Goal: Manage account settings

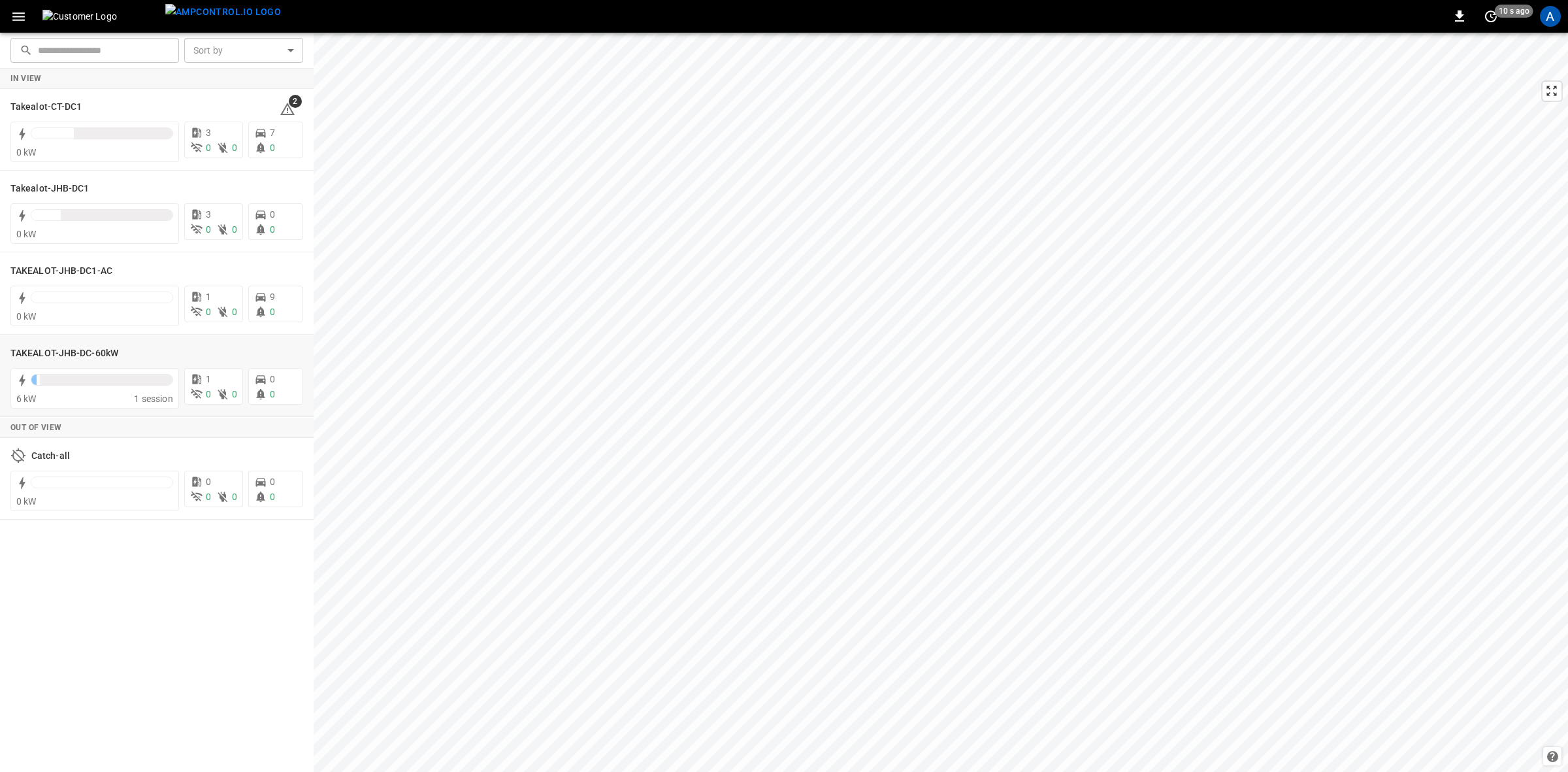
click at [60, 353] on h6 "TAKEALOT-JHB-DC-60kW" at bounding box center [64, 354] width 108 height 14
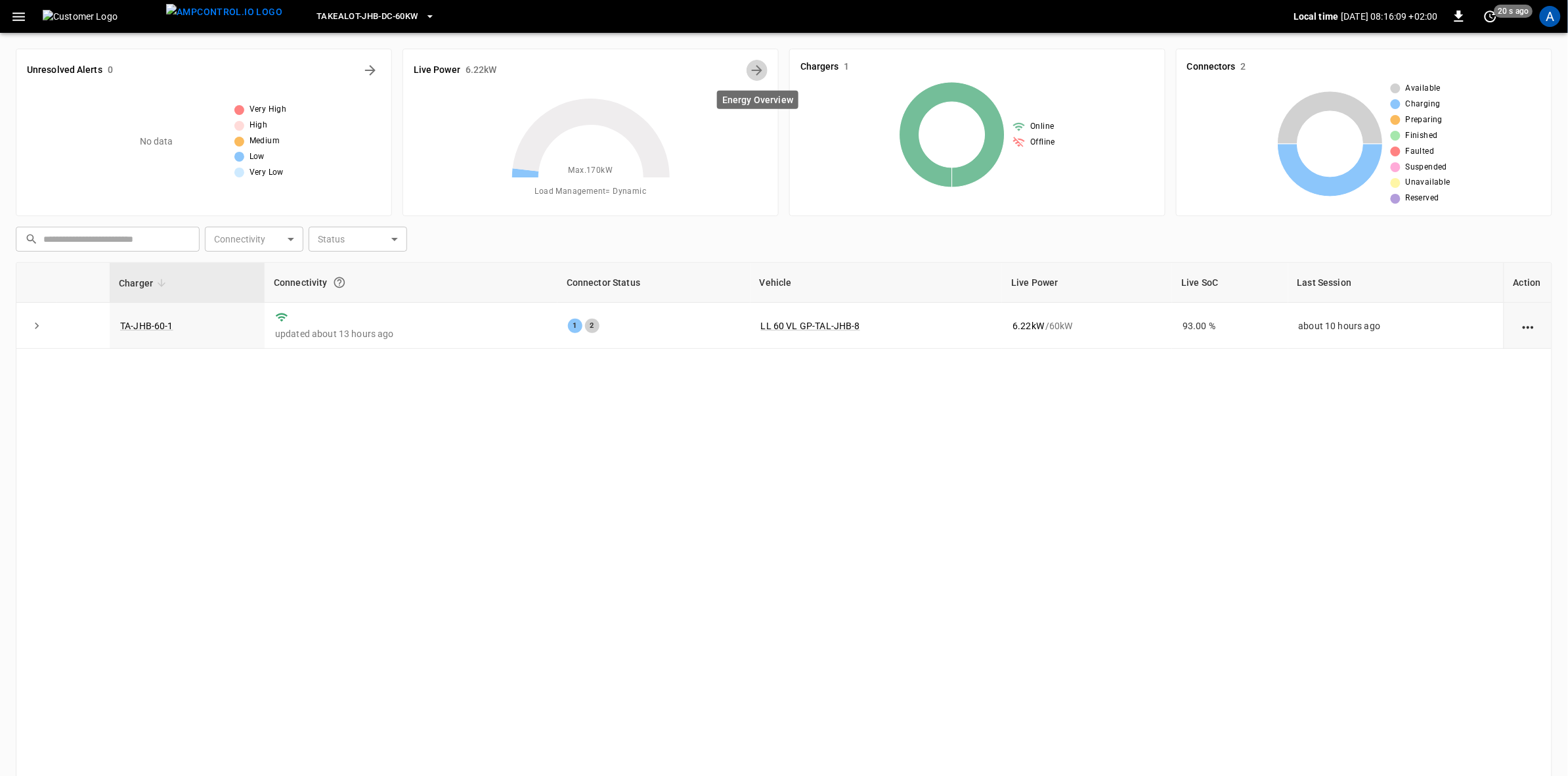
click at [757, 67] on icon "Energy Overview" at bounding box center [757, 70] width 10 height 10
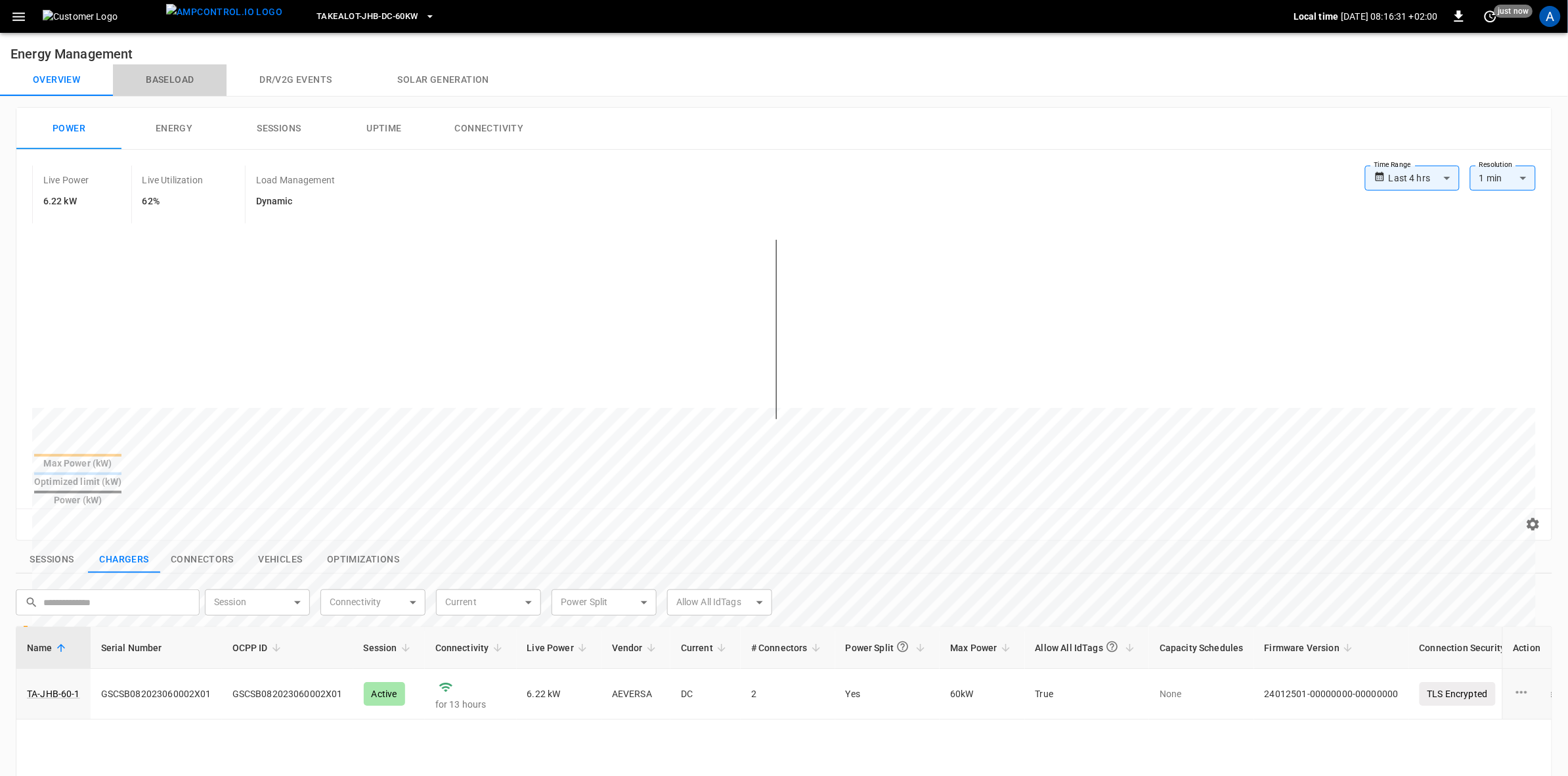
click at [168, 72] on button "Baseload" at bounding box center [170, 79] width 114 height 31
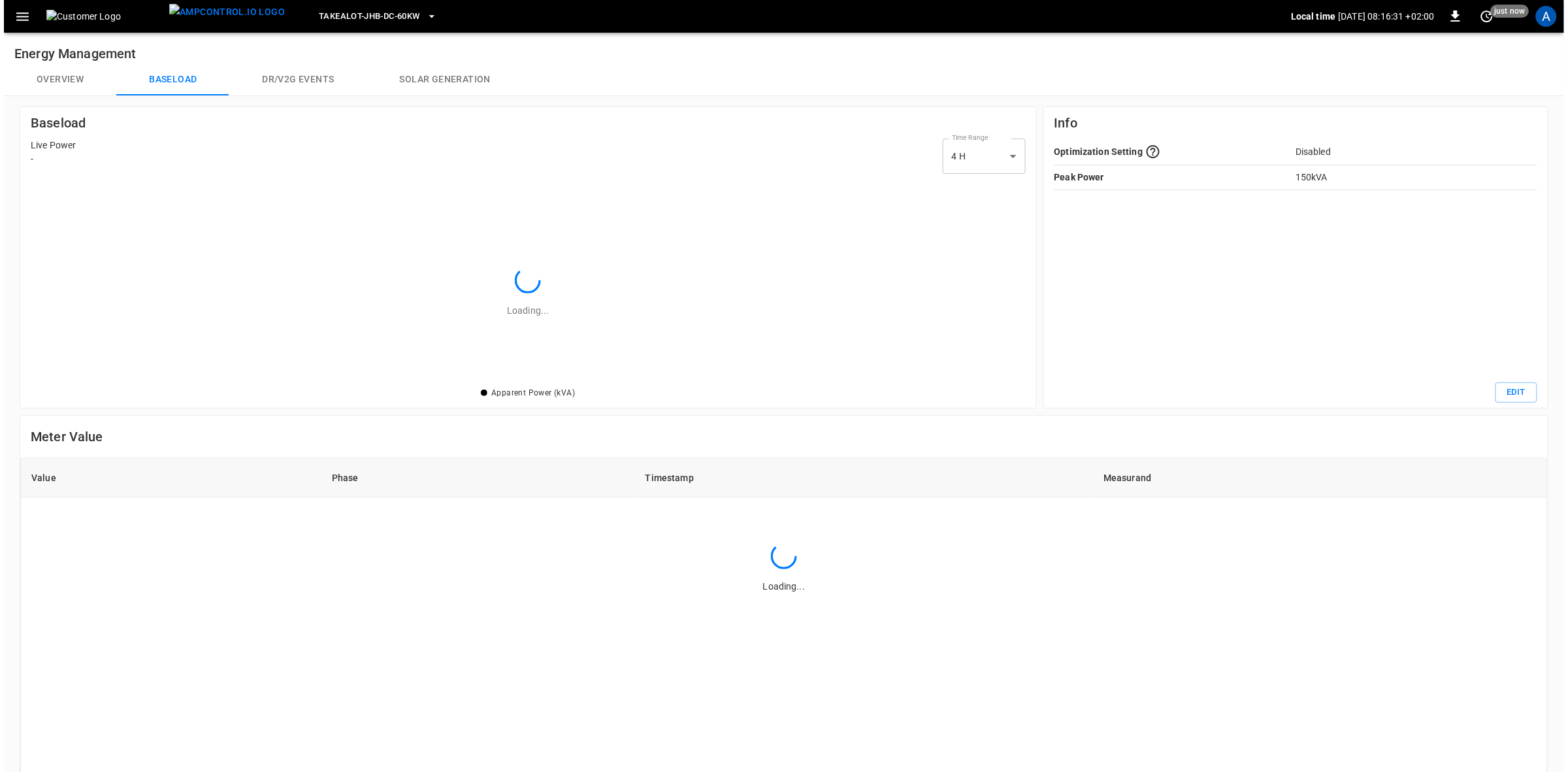
scroll to position [198, 987]
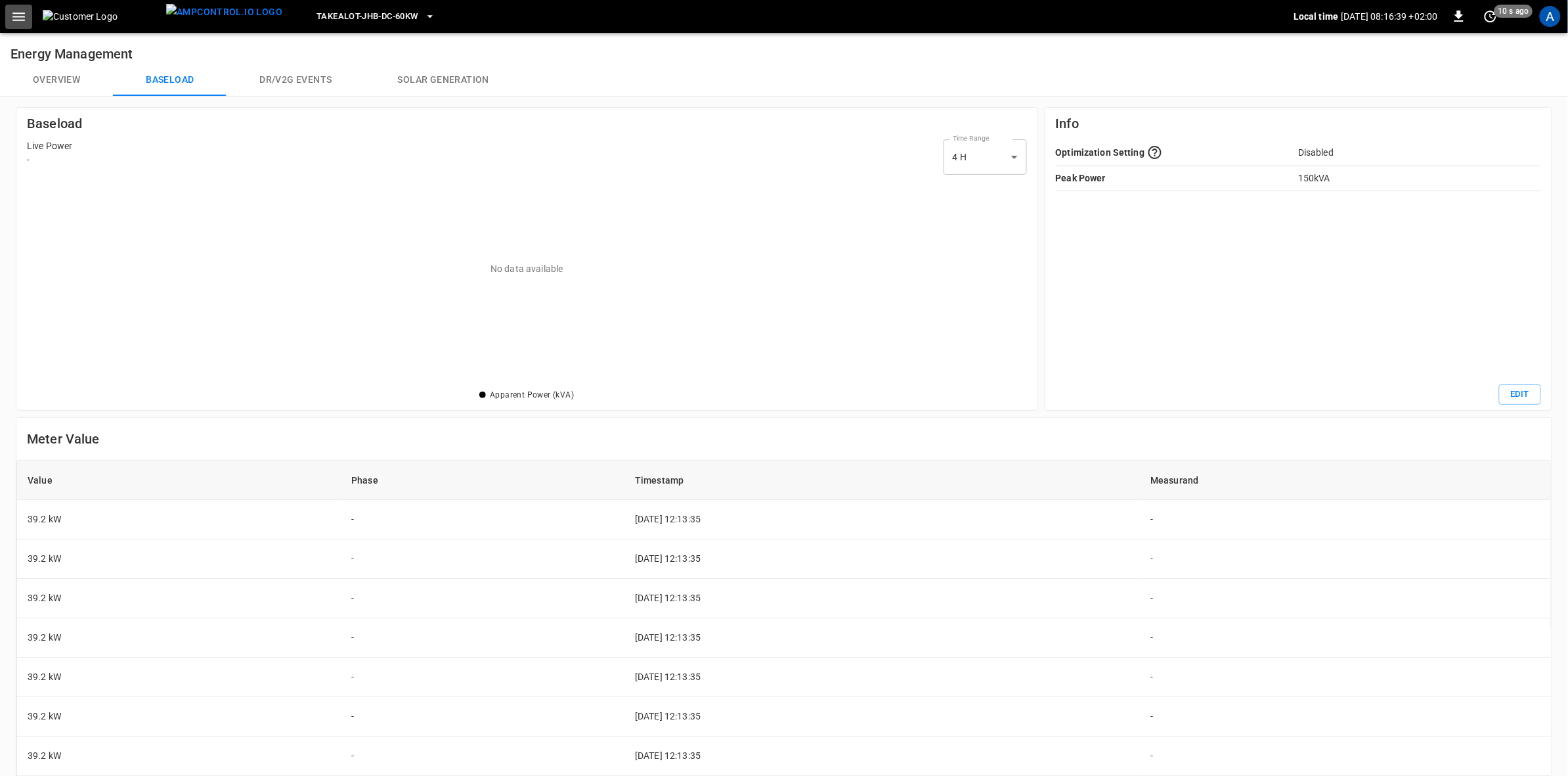
click at [15, 16] on icon "button" at bounding box center [19, 17] width 13 height 9
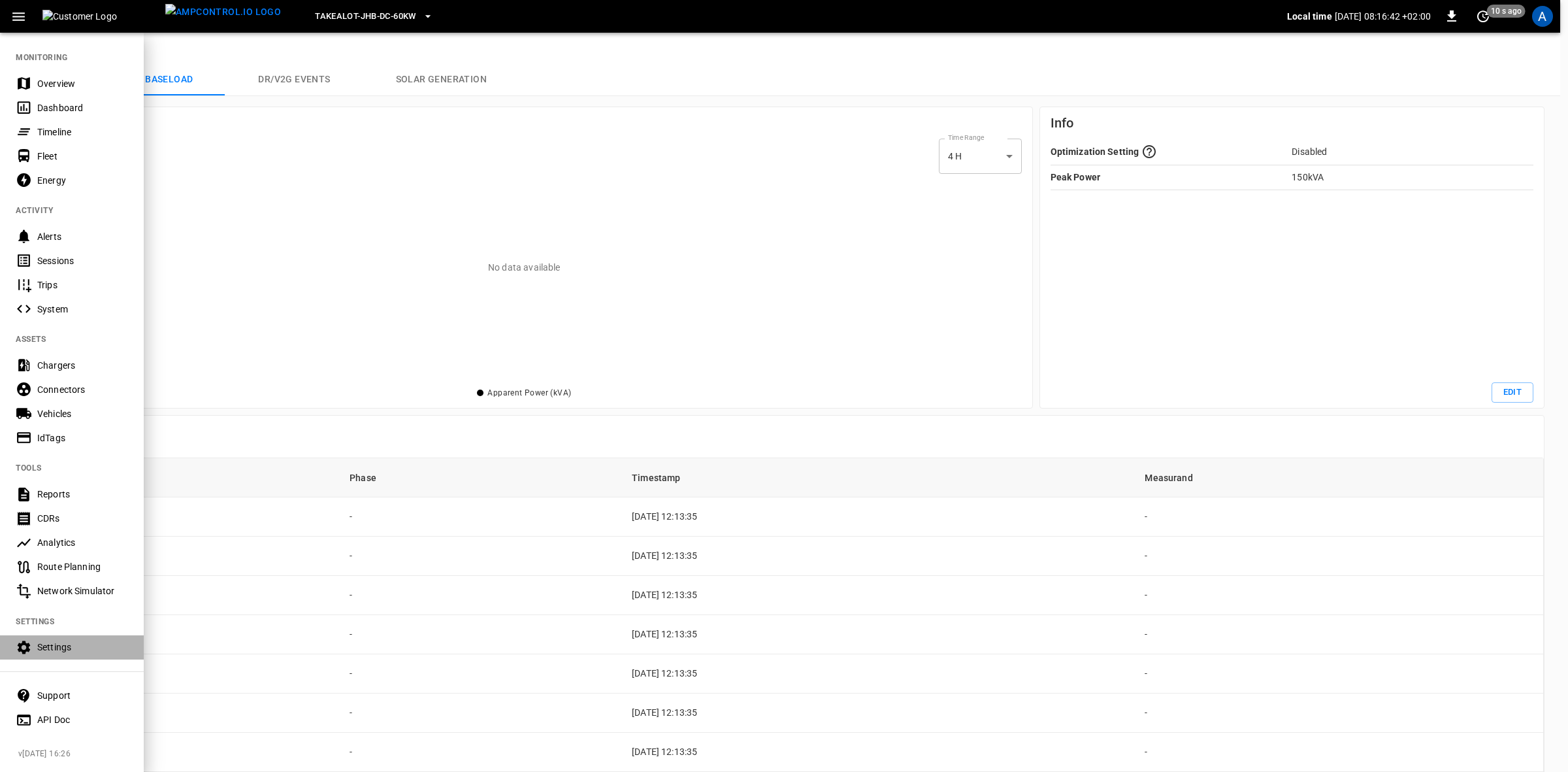
click at [51, 647] on div "Settings" at bounding box center [83, 647] width 91 height 13
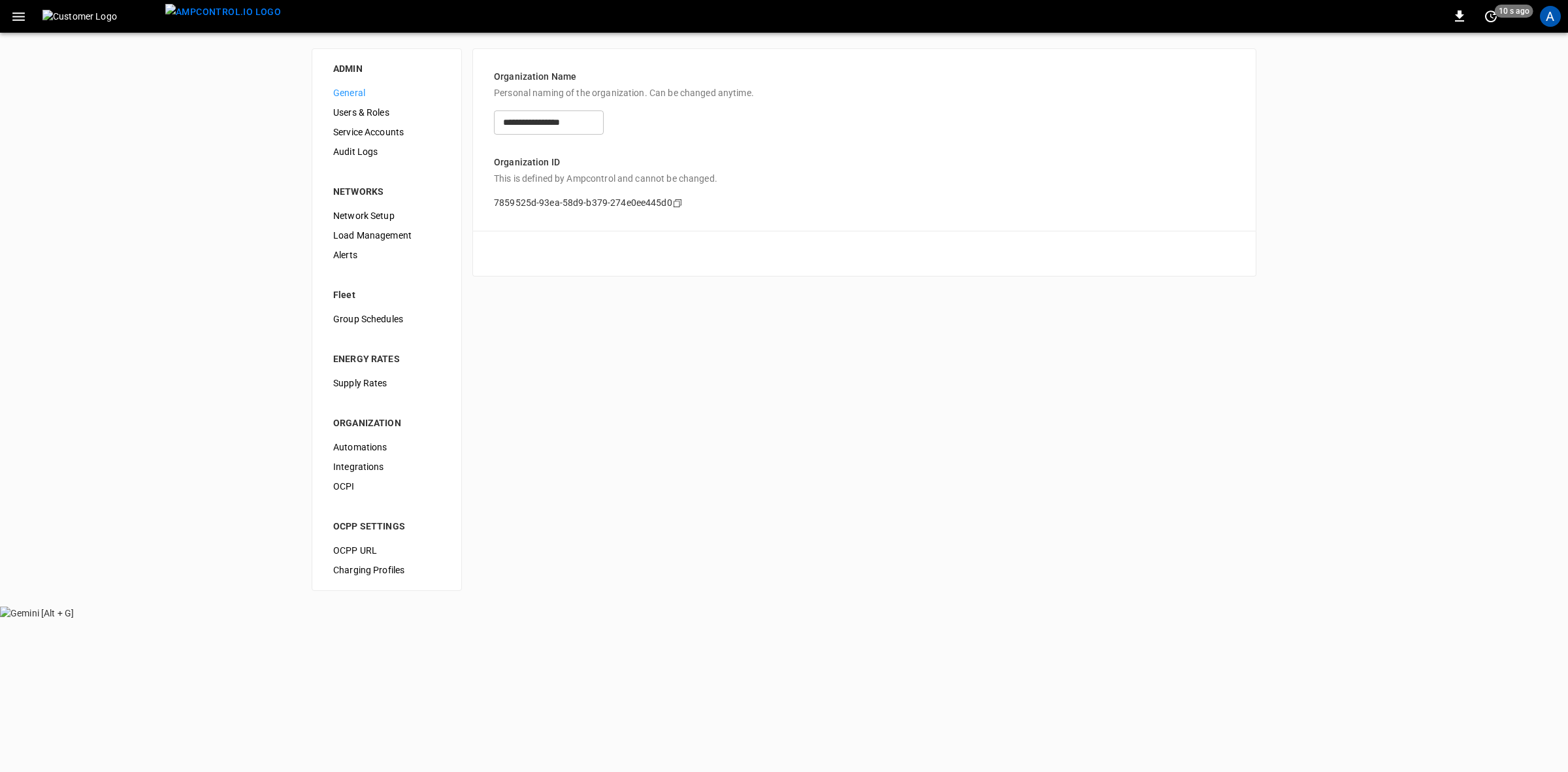
click at [379, 234] on span "Load Management" at bounding box center [387, 236] width 107 height 14
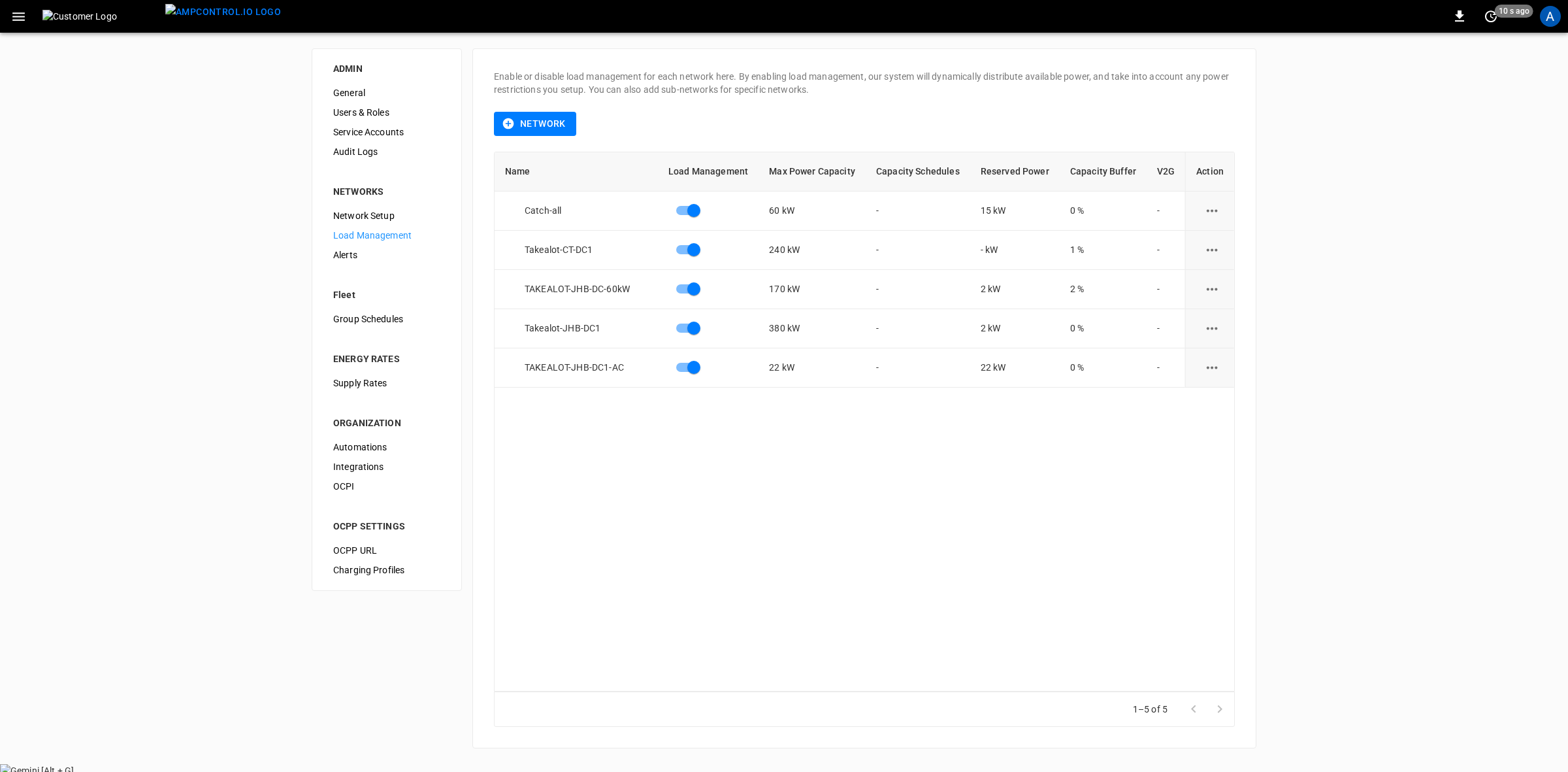
click at [1211, 208] on icon "load management options" at bounding box center [1212, 211] width 16 height 16
click at [1211, 243] on li "Edit" at bounding box center [1237, 243] width 93 height 22
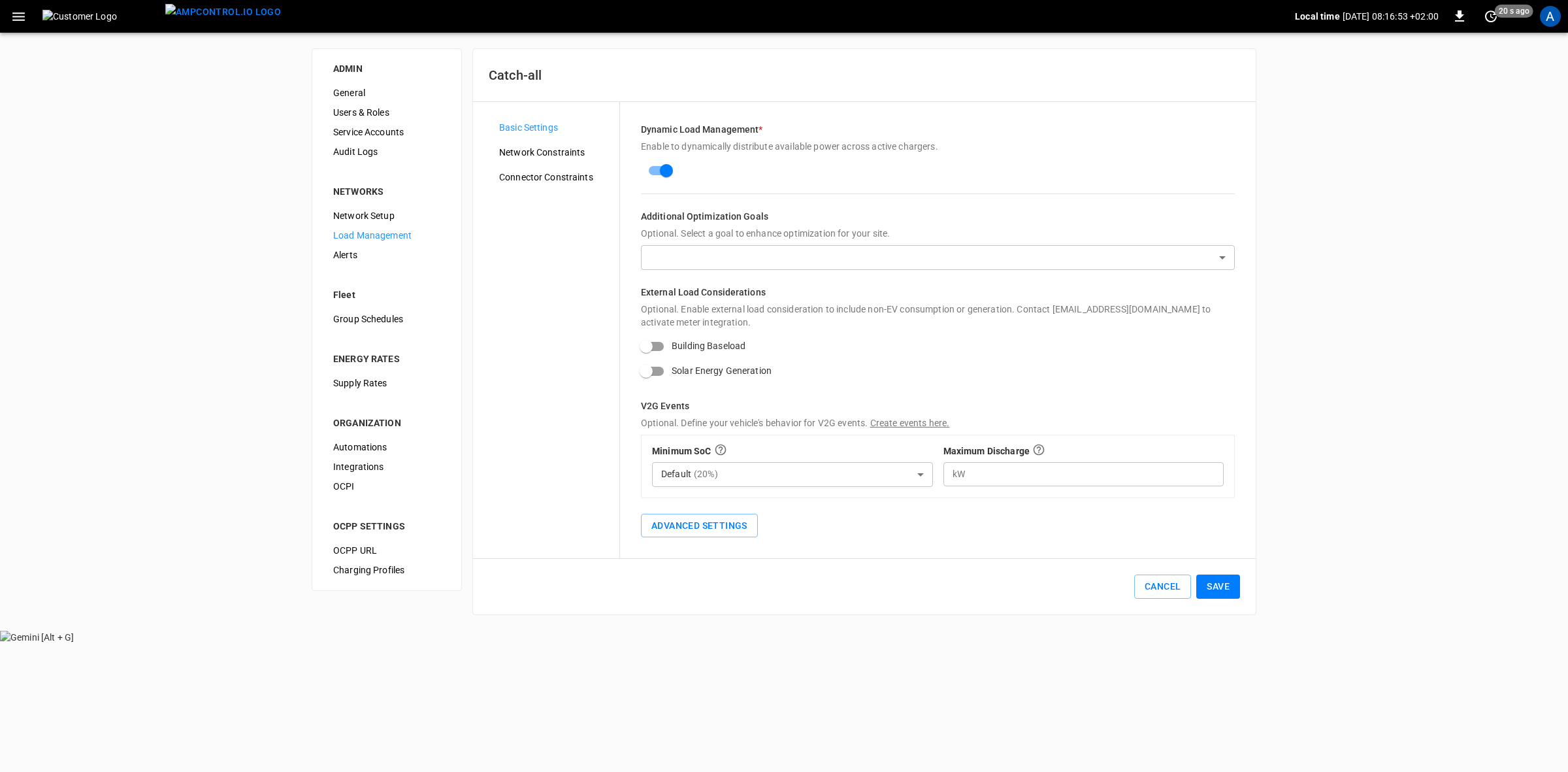
click at [541, 153] on span "Network Constraints" at bounding box center [555, 152] width 110 height 14
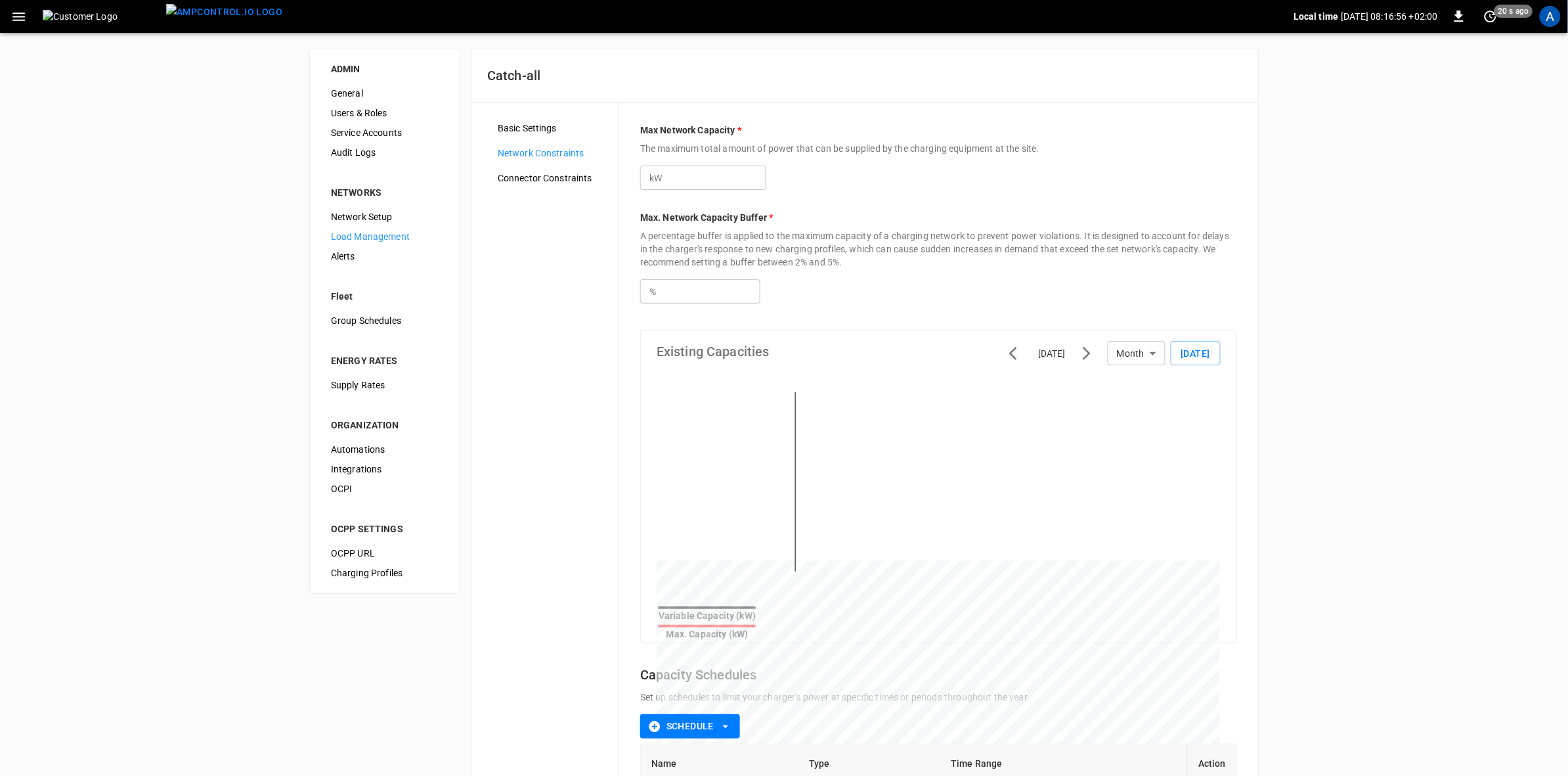
click at [549, 185] on span "Connector Constraints" at bounding box center [553, 178] width 111 height 14
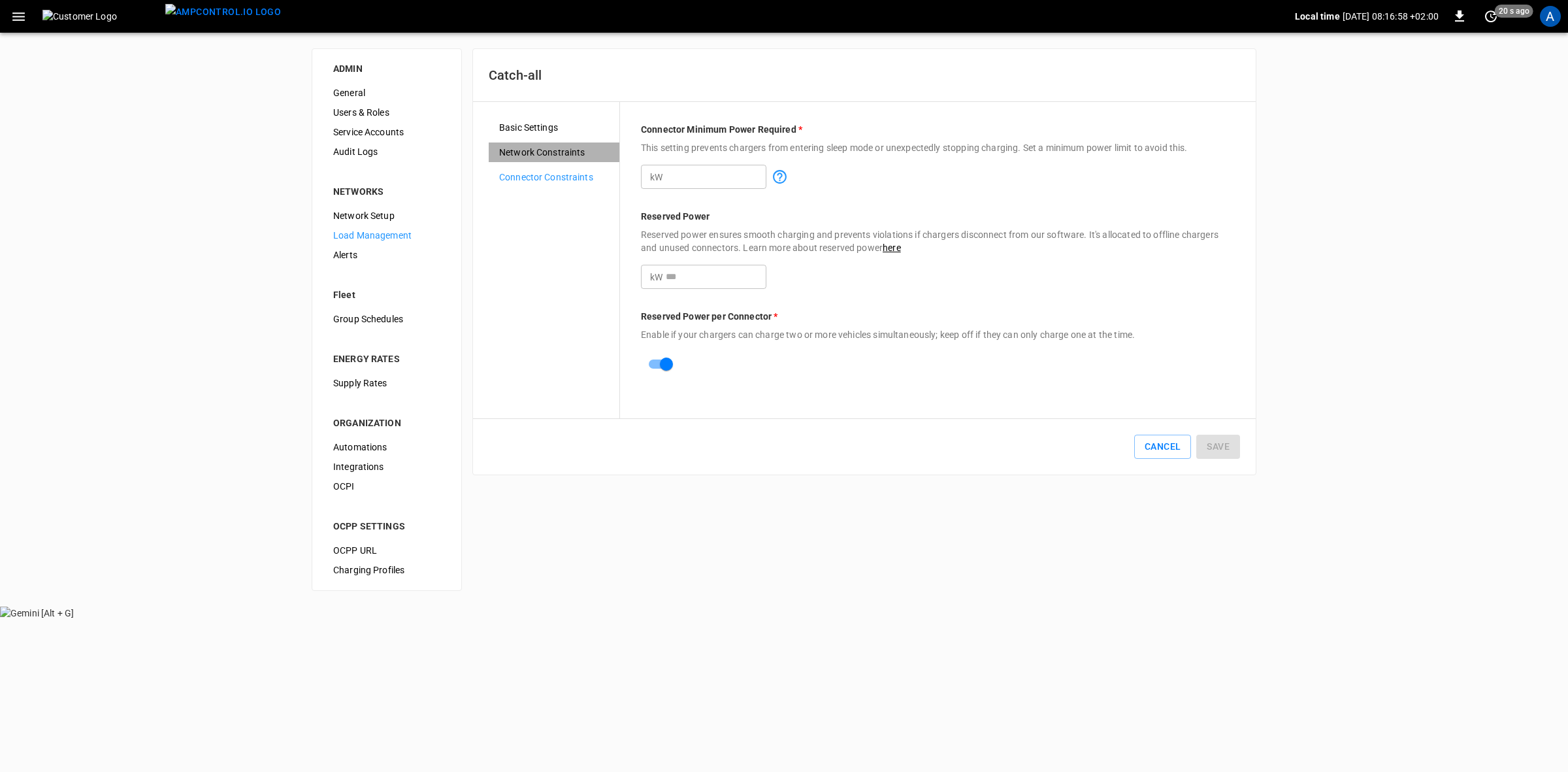
click at [537, 153] on span "Network Constraints" at bounding box center [555, 152] width 110 height 14
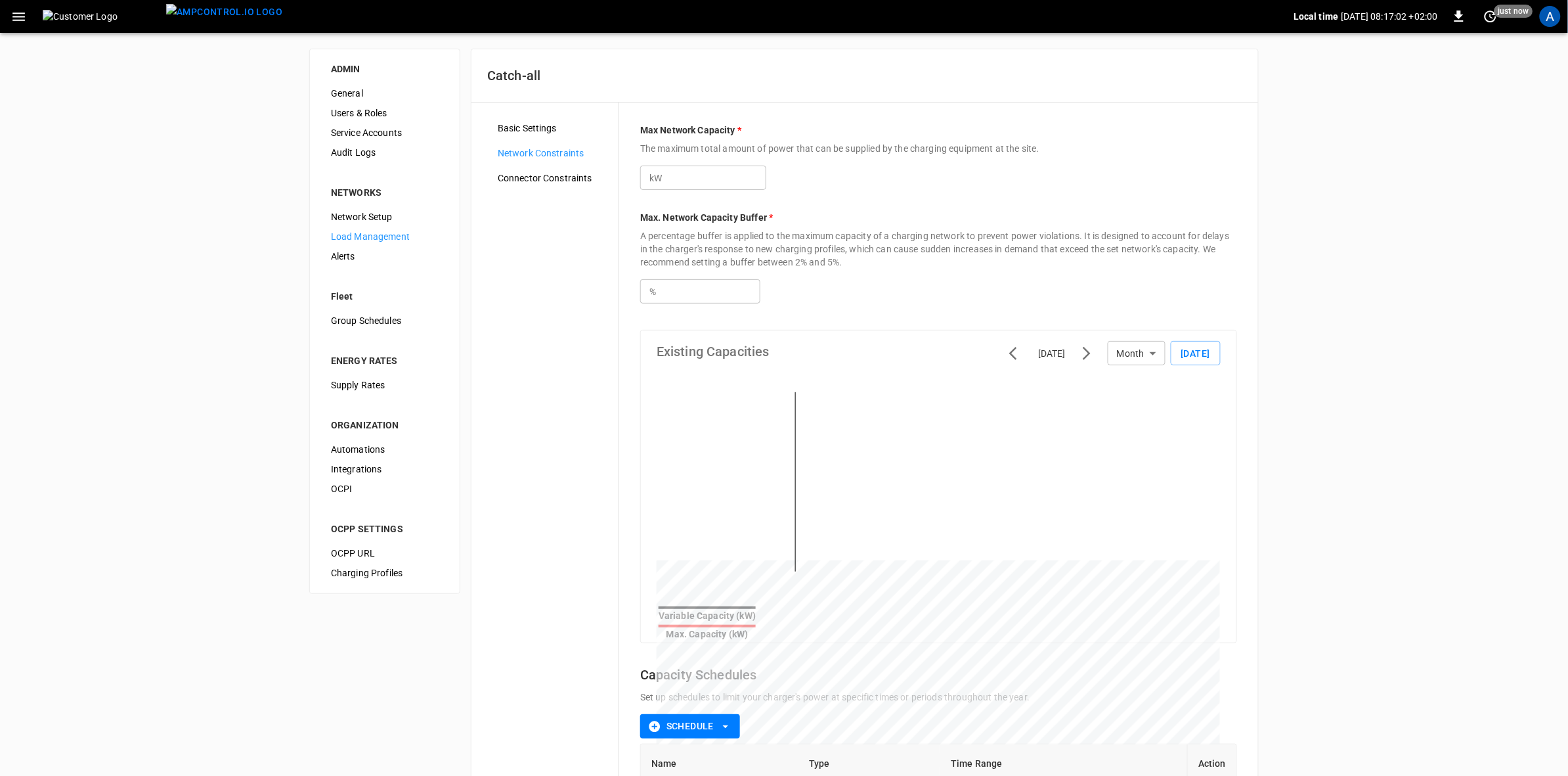
click at [650, 721] on icon "button" at bounding box center [655, 726] width 11 height 11
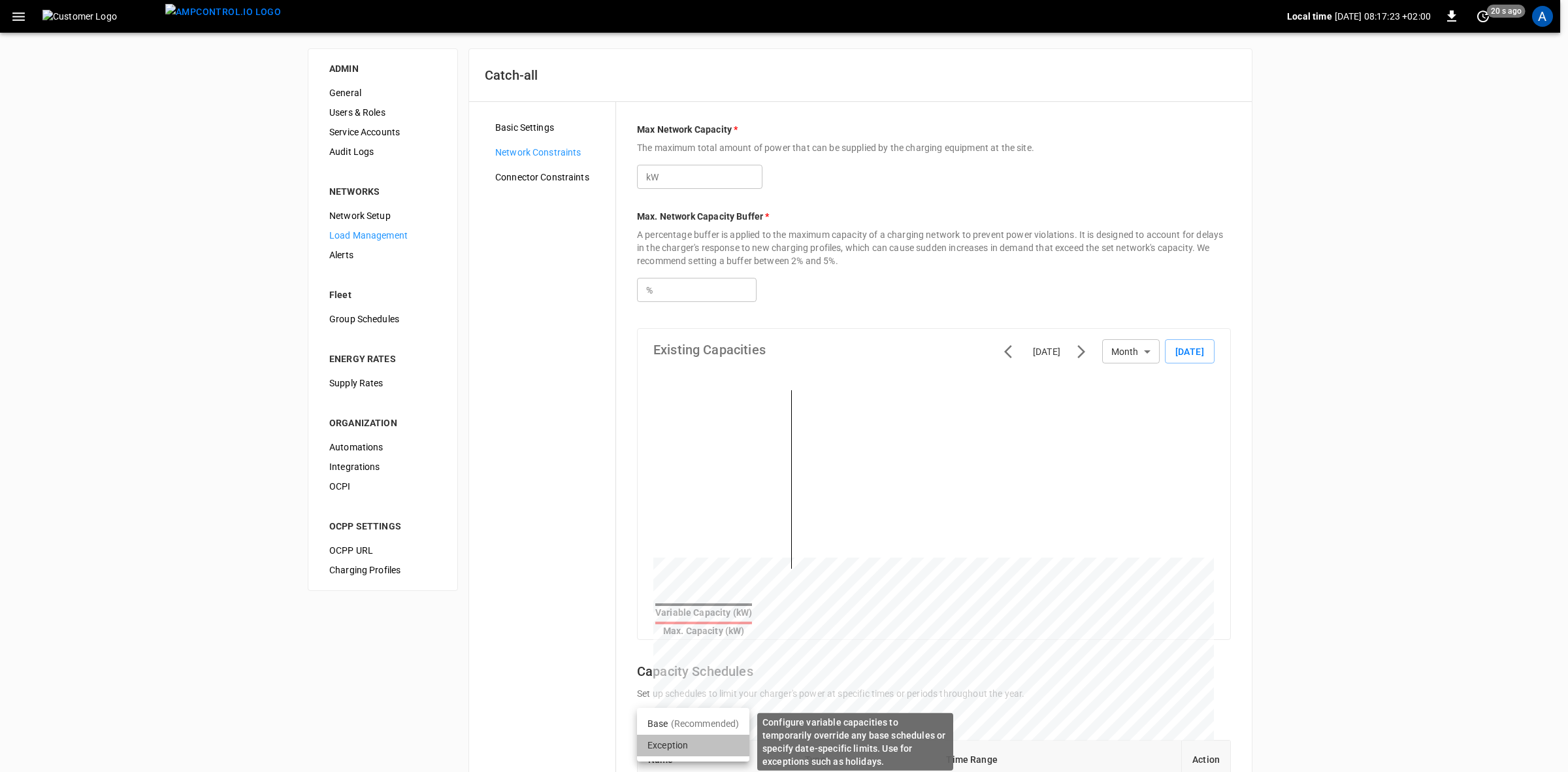
click at [662, 740] on li "Exception" at bounding box center [693, 745] width 113 height 22
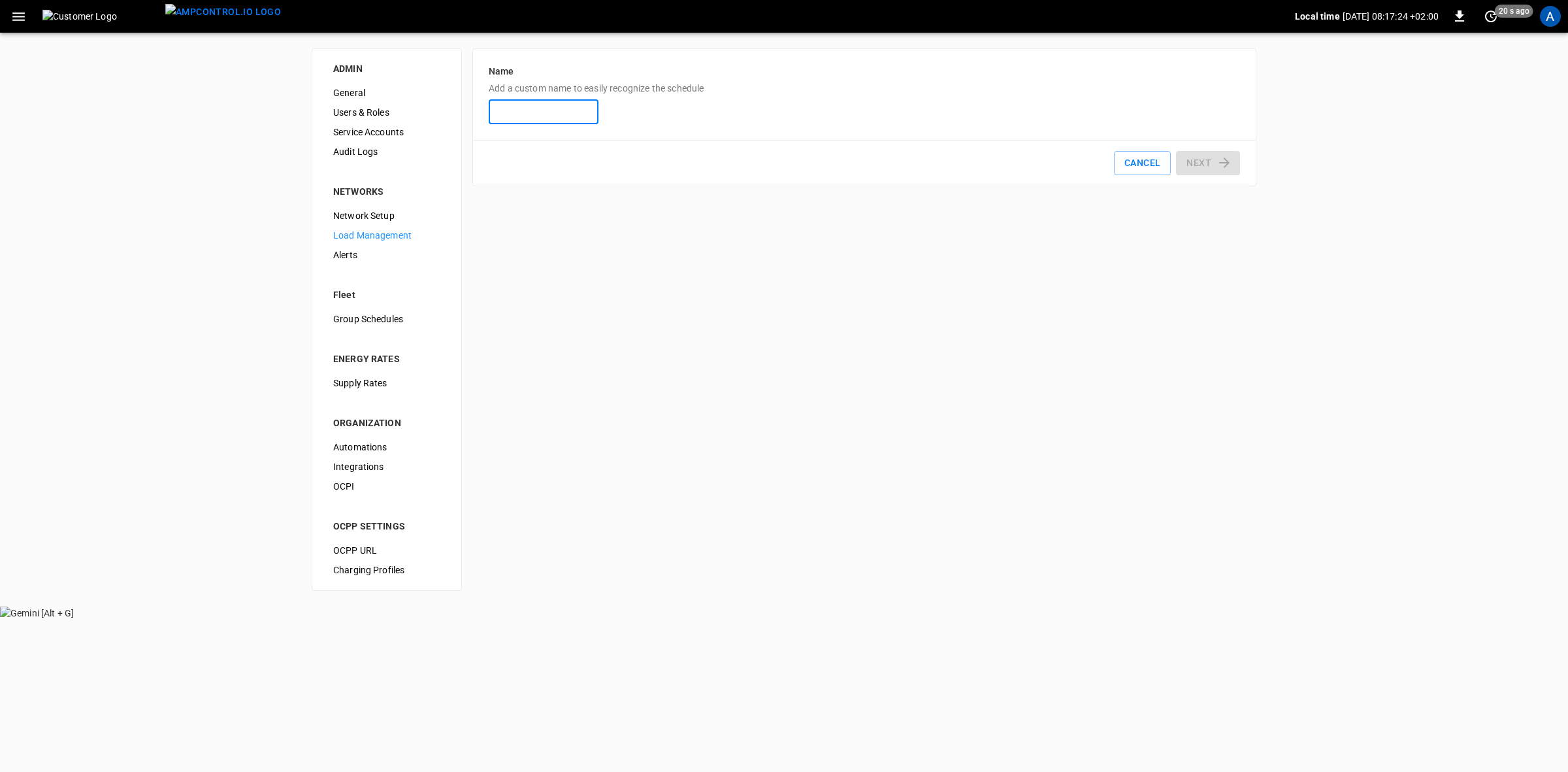
click at [537, 113] on input "Name Add a custom name to easily recognize the schedule" at bounding box center [544, 112] width 110 height 24
type input "**********"
click at [1185, 168] on button "Next" at bounding box center [1208, 163] width 64 height 24
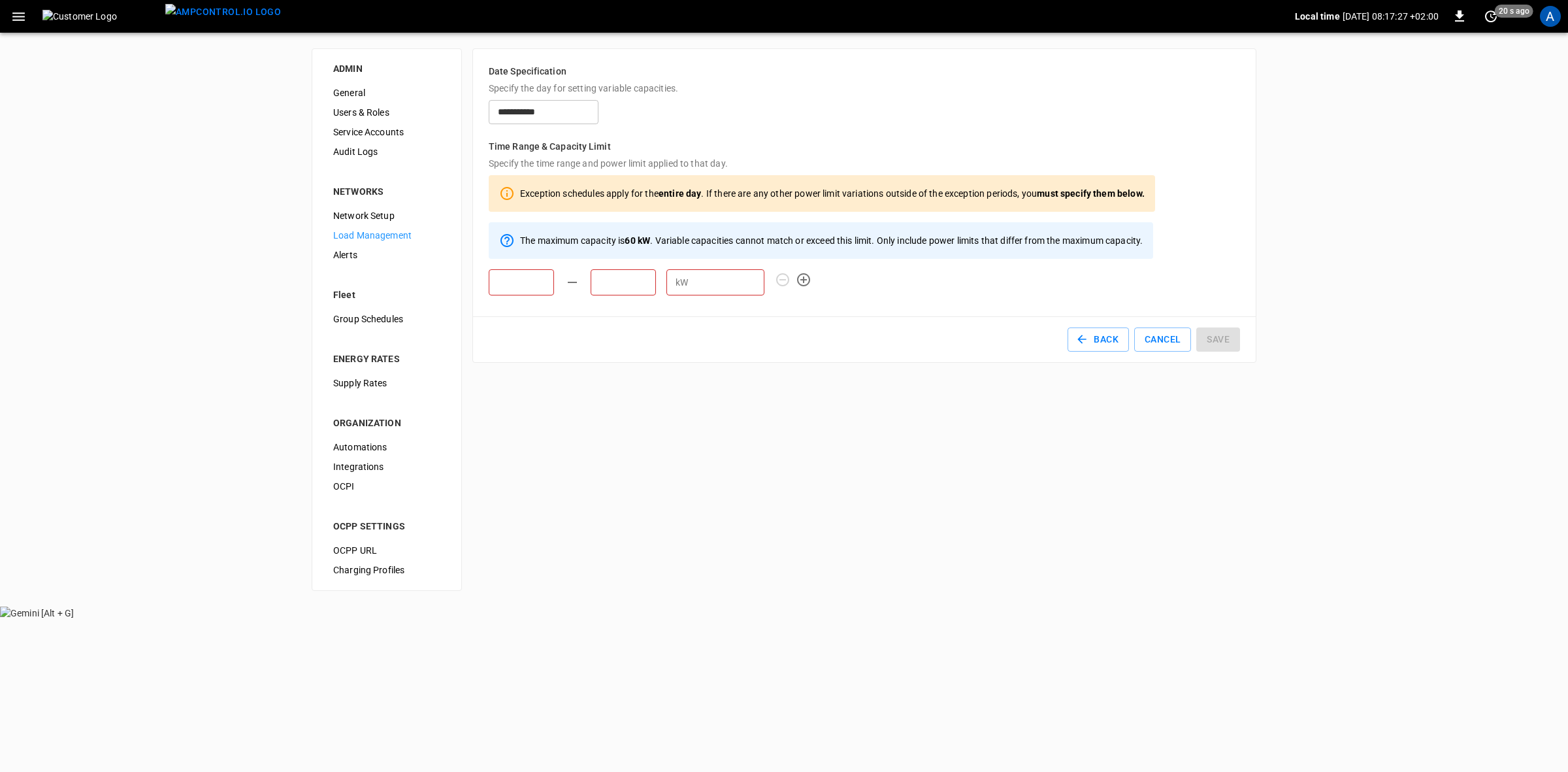
click at [523, 283] on input "text" at bounding box center [522, 282] width 65 height 26
type input "*****"
click at [622, 273] on input "text" at bounding box center [623, 282] width 65 height 26
type input "*****"
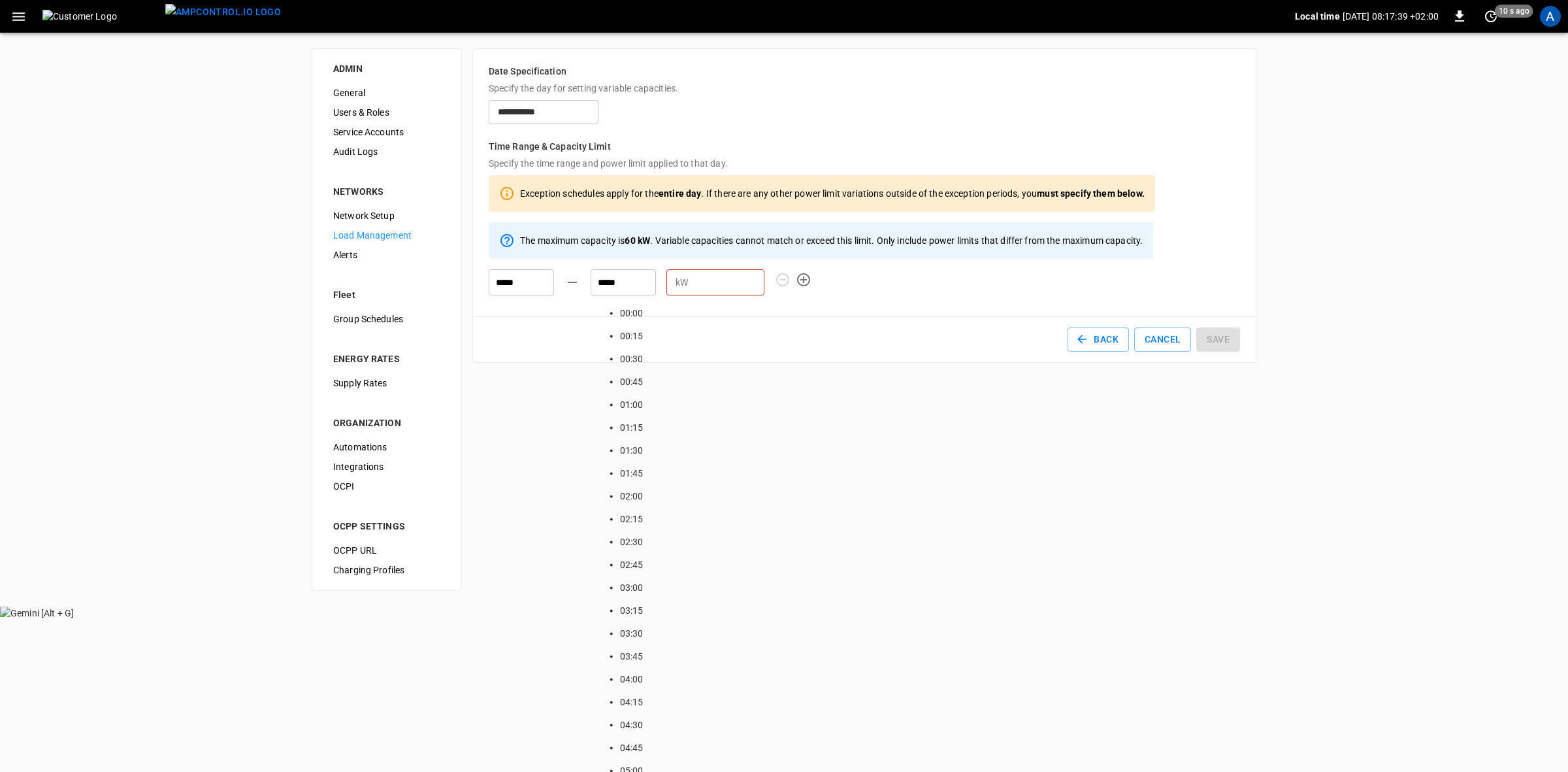
click at [717, 284] on input "number" at bounding box center [729, 283] width 71 height 24
type input "**"
click at [1203, 338] on button "Save" at bounding box center [1218, 339] width 44 height 24
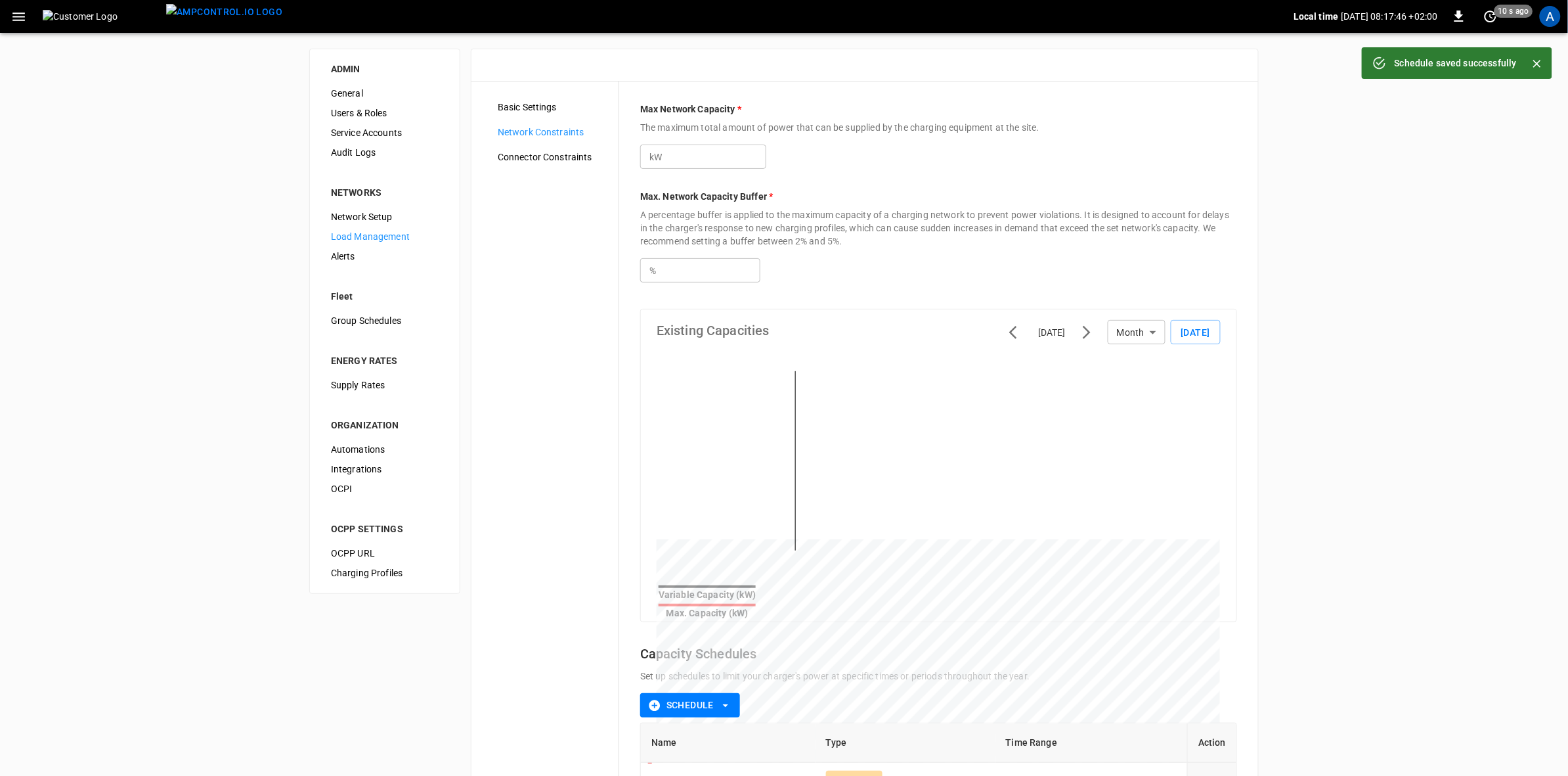
type input "**"
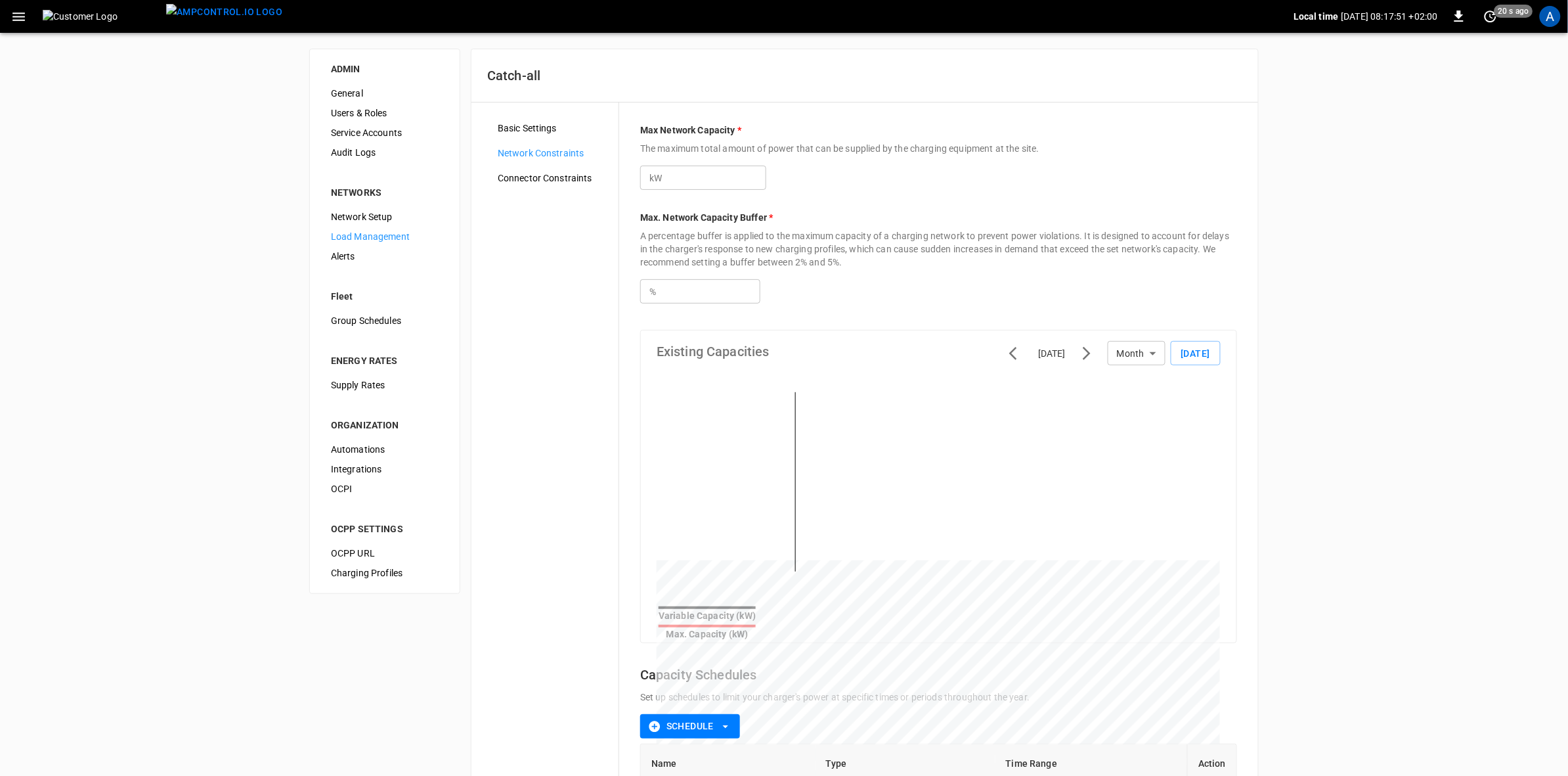
click at [17, 13] on icon "button" at bounding box center [19, 17] width 13 height 9
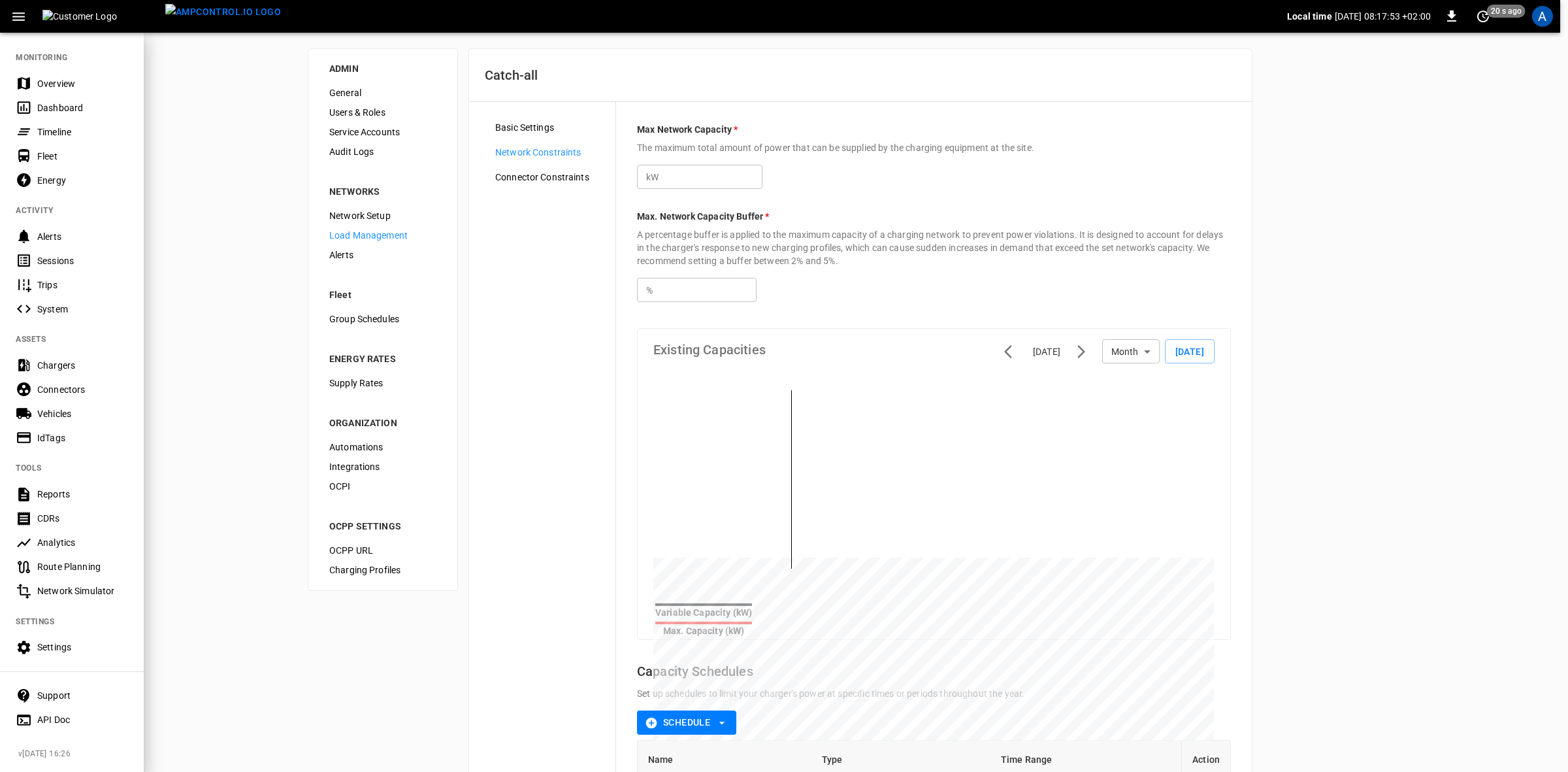
click at [60, 642] on div "Settings" at bounding box center [83, 647] width 91 height 13
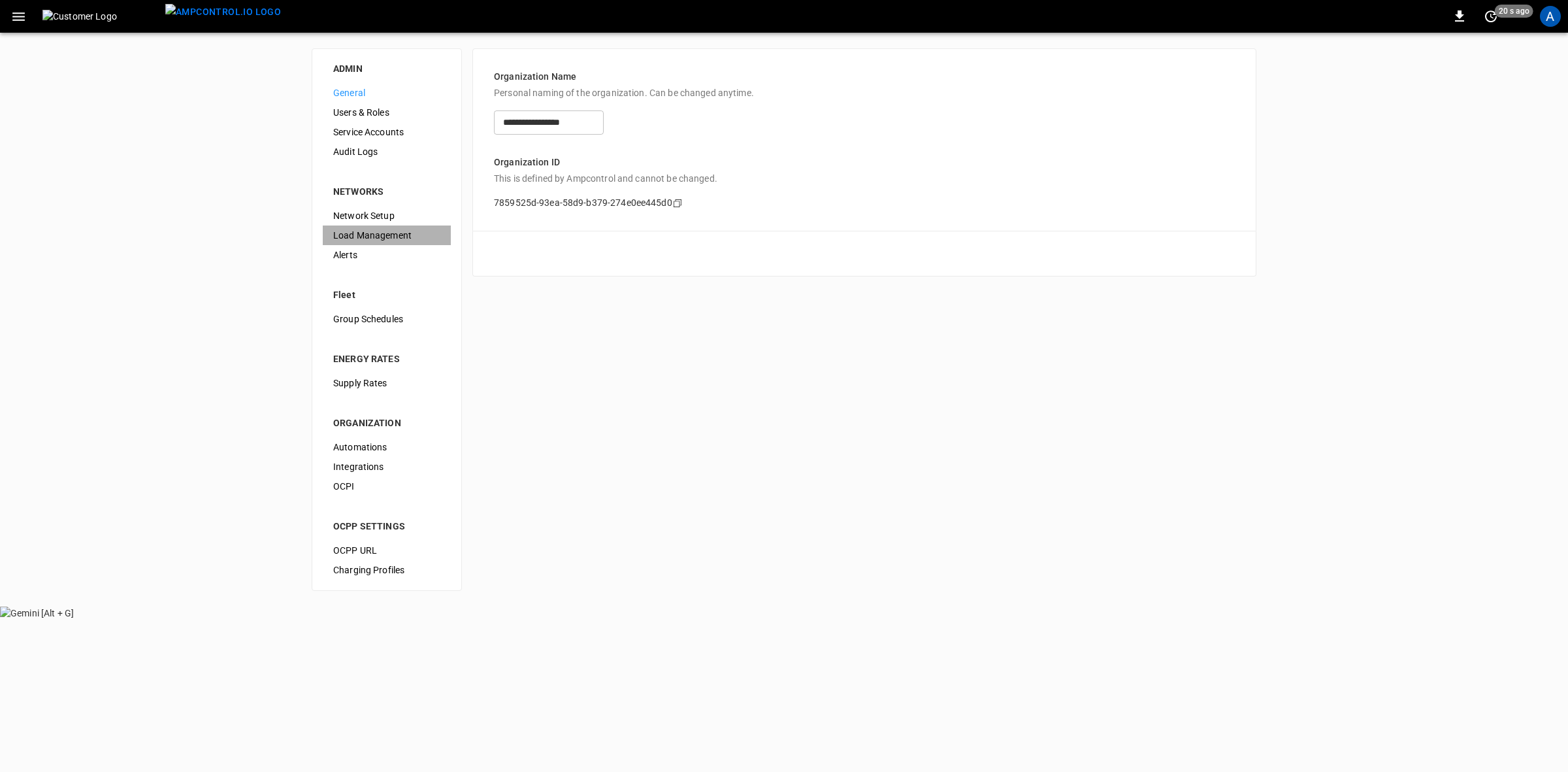
click at [369, 233] on span "Load Management" at bounding box center [387, 236] width 107 height 14
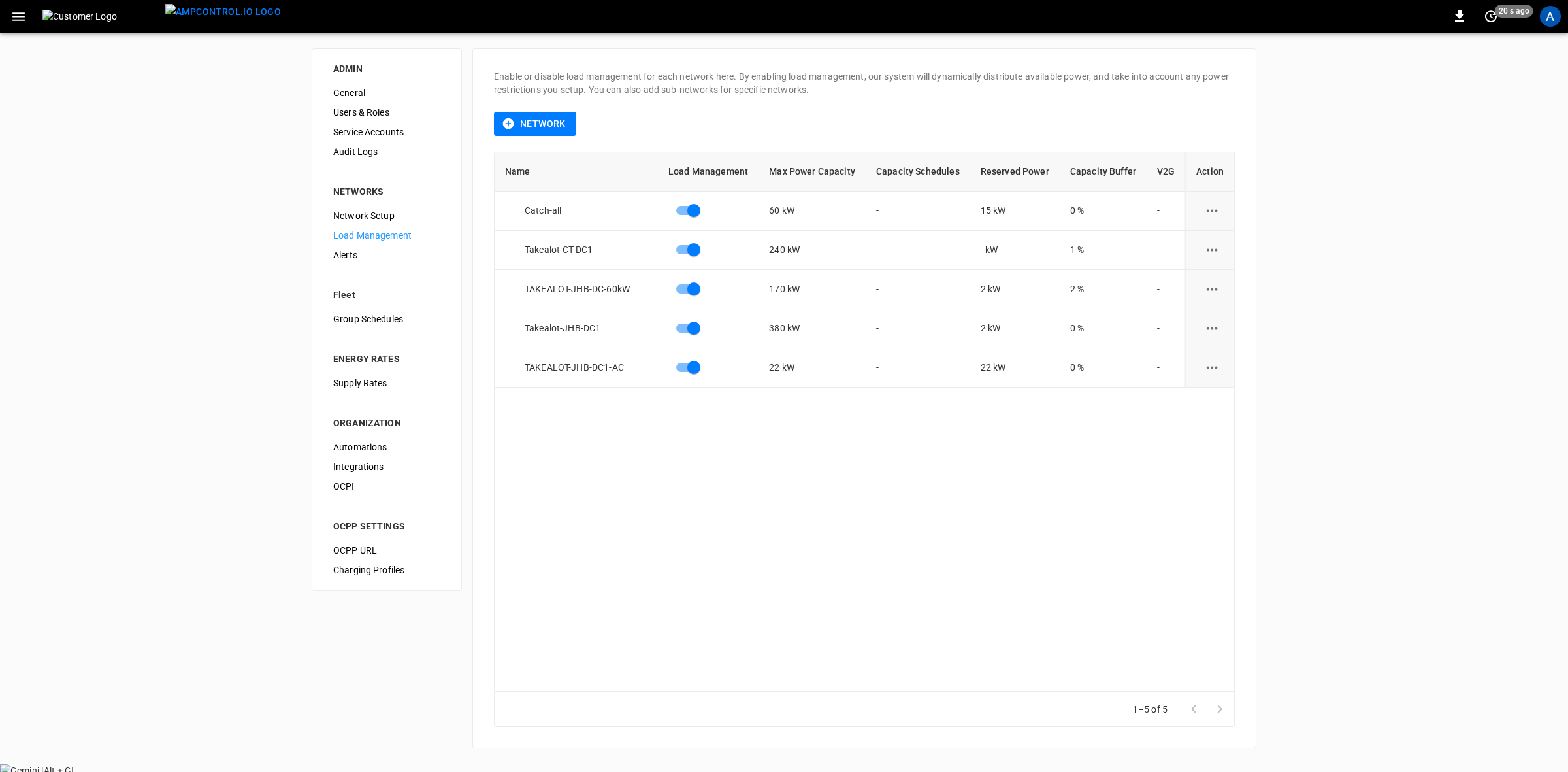
click at [1207, 327] on icon "load management options" at bounding box center [1212, 328] width 16 height 16
click at [1207, 359] on li "Edit" at bounding box center [1237, 360] width 93 height 22
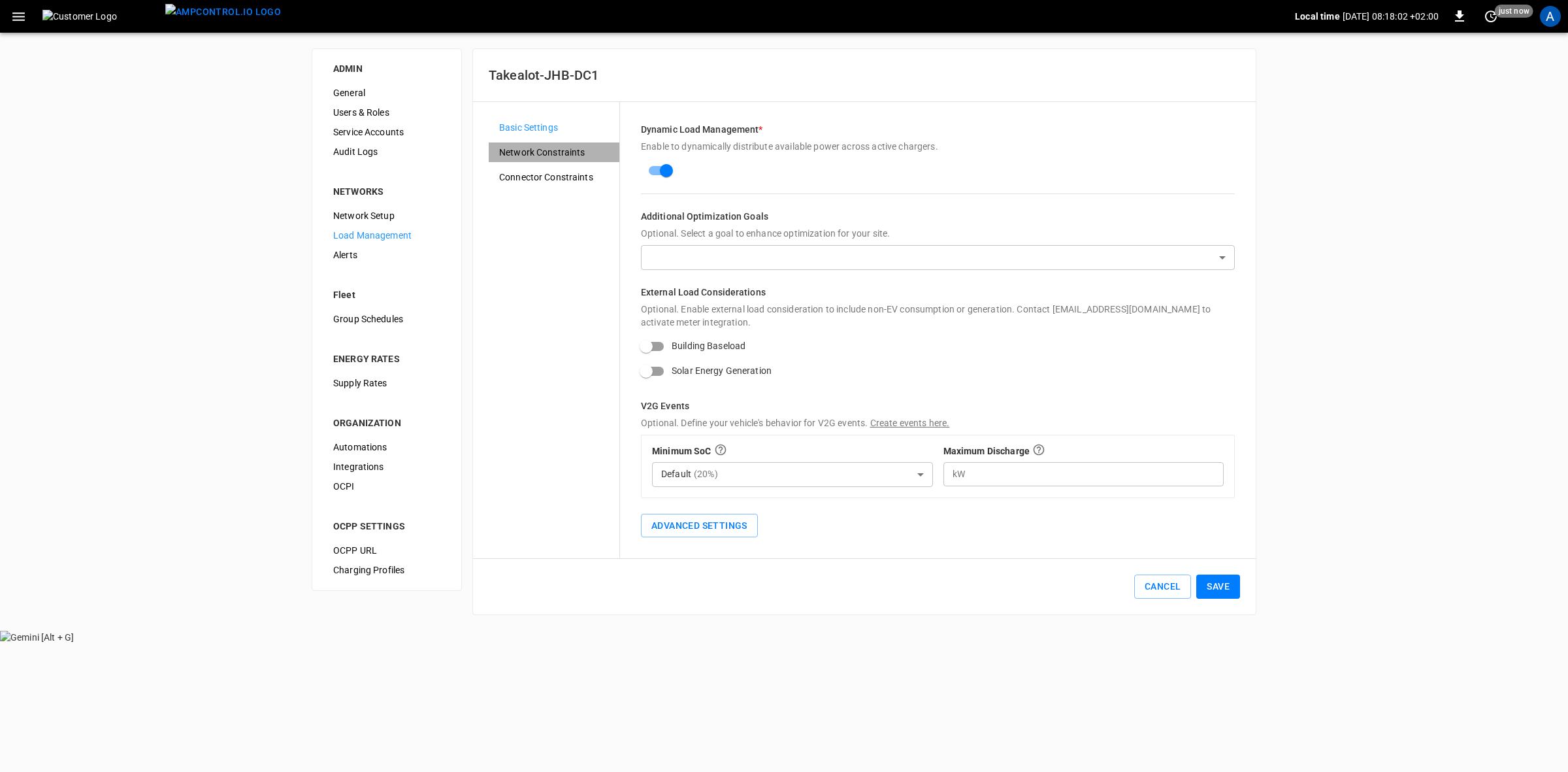
click at [547, 157] on span "Network Constraints" at bounding box center [555, 152] width 110 height 14
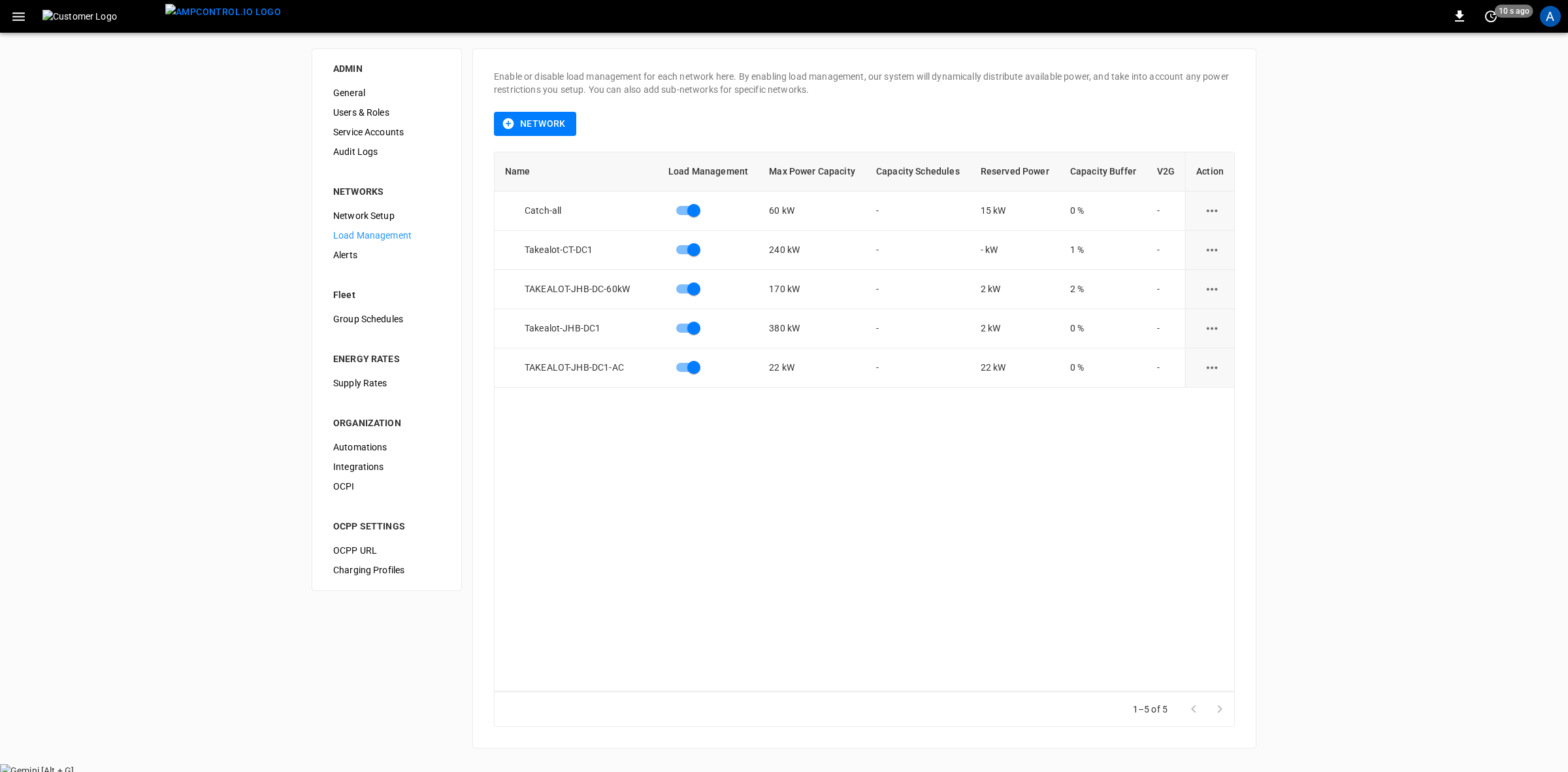
click at [1207, 251] on icon "load management options" at bounding box center [1212, 249] width 11 height 2
click at [1211, 282] on li "Edit" at bounding box center [1237, 282] width 93 height 22
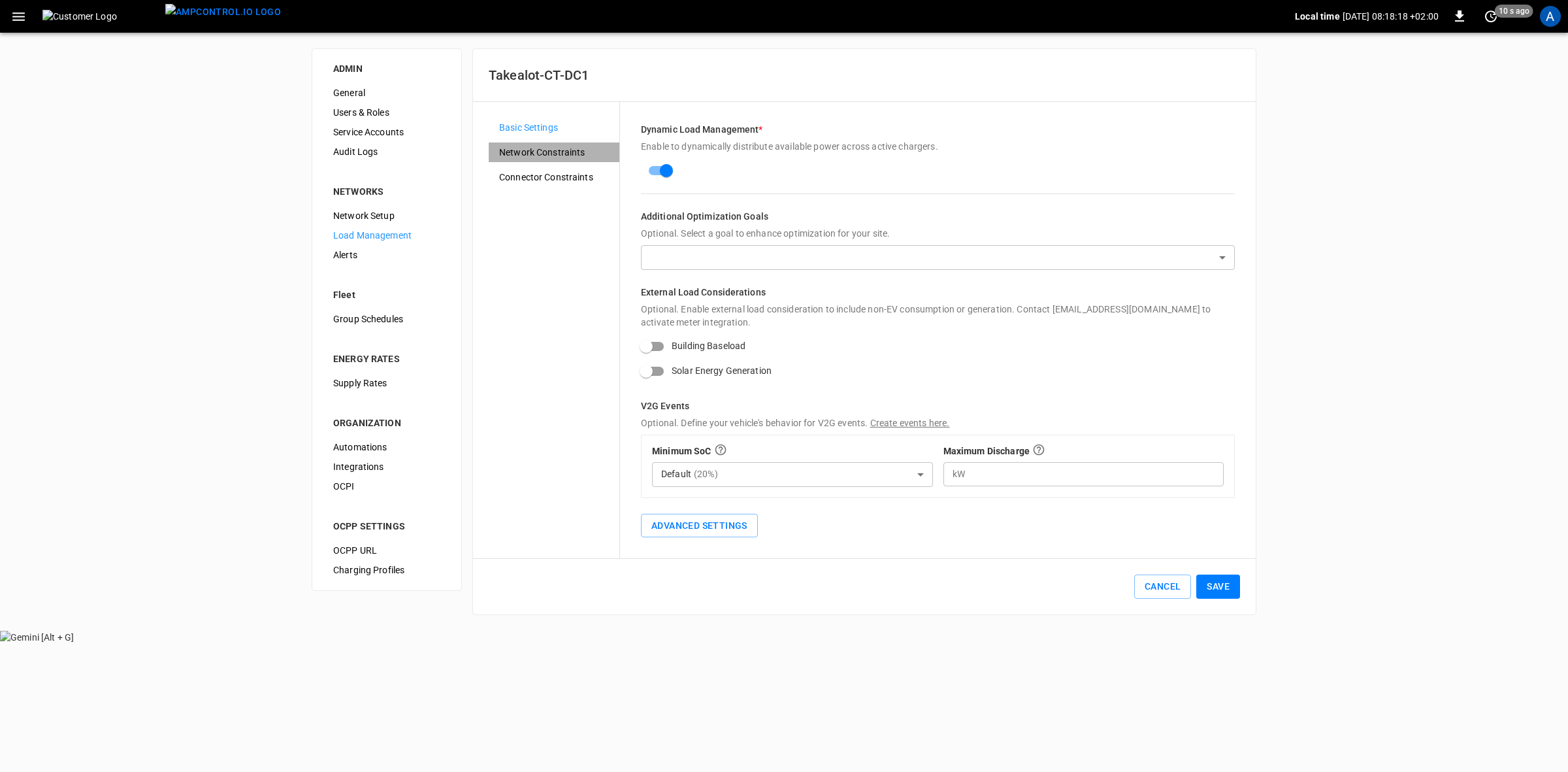
click at [539, 146] on span "Network Constraints" at bounding box center [555, 152] width 110 height 14
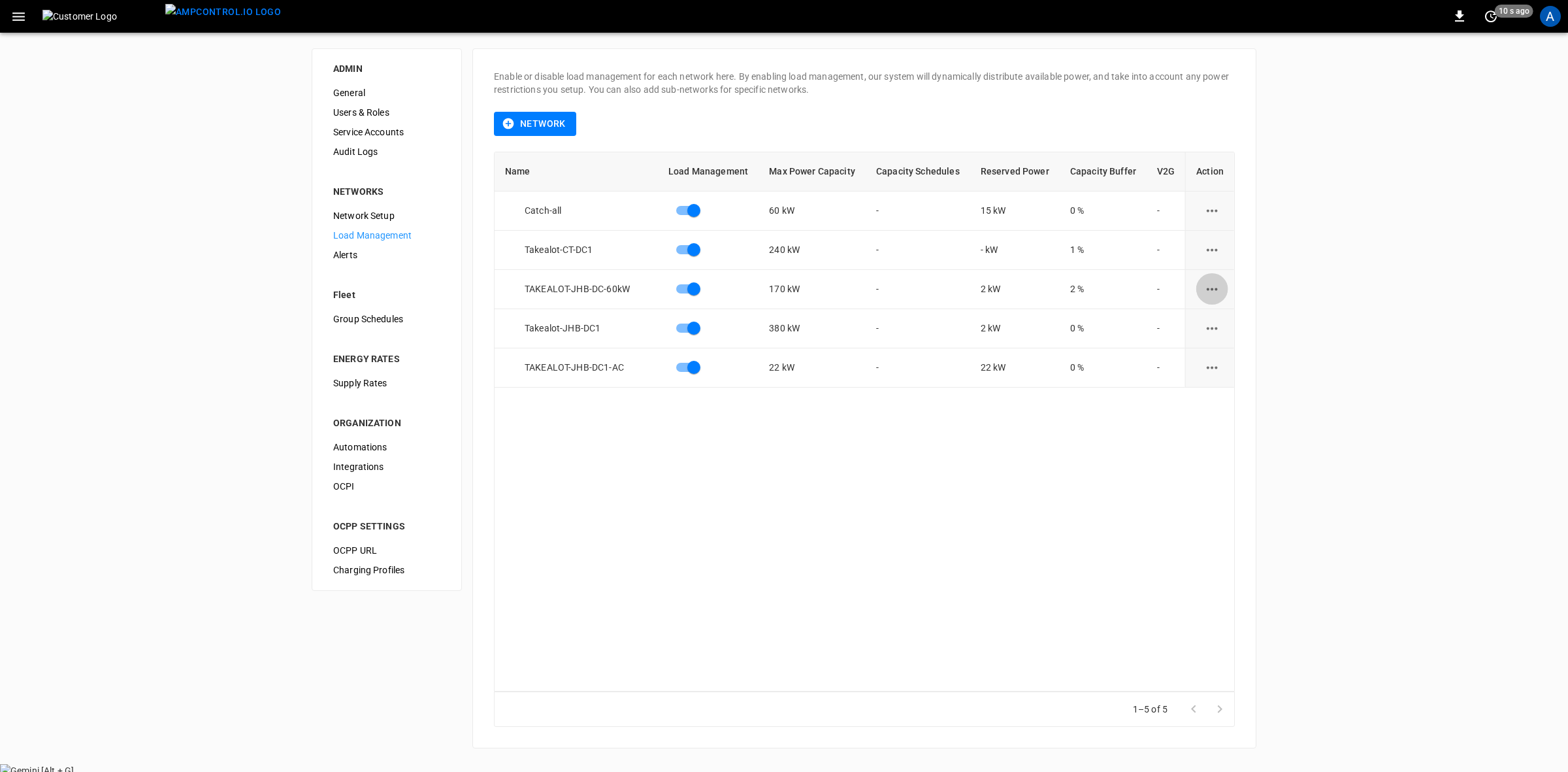
click at [1209, 290] on icon "load management options" at bounding box center [1212, 289] width 16 height 16
click at [1215, 318] on li "Edit" at bounding box center [1237, 321] width 93 height 22
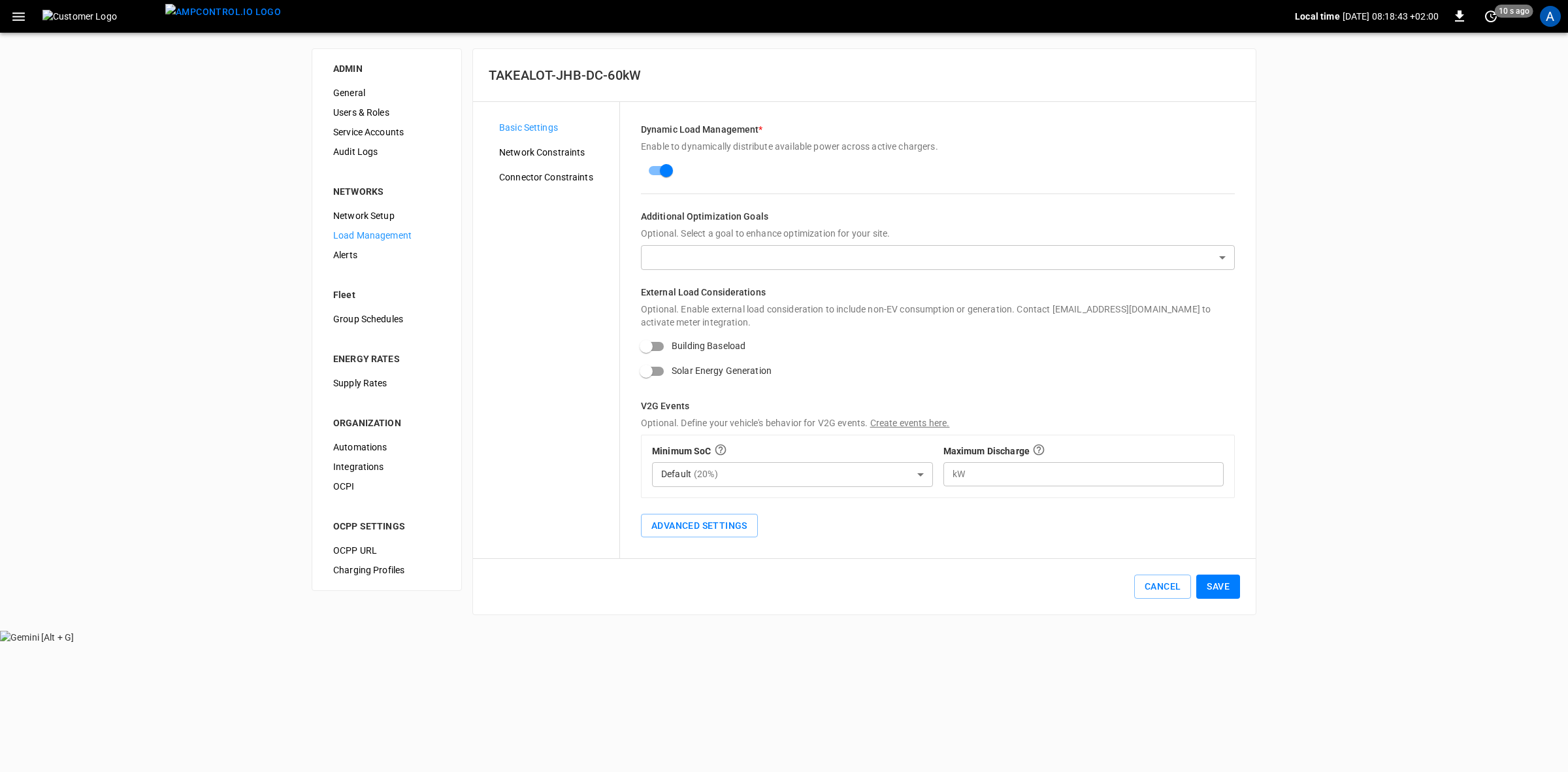
click at [550, 152] on span "Network Constraints" at bounding box center [555, 152] width 110 height 14
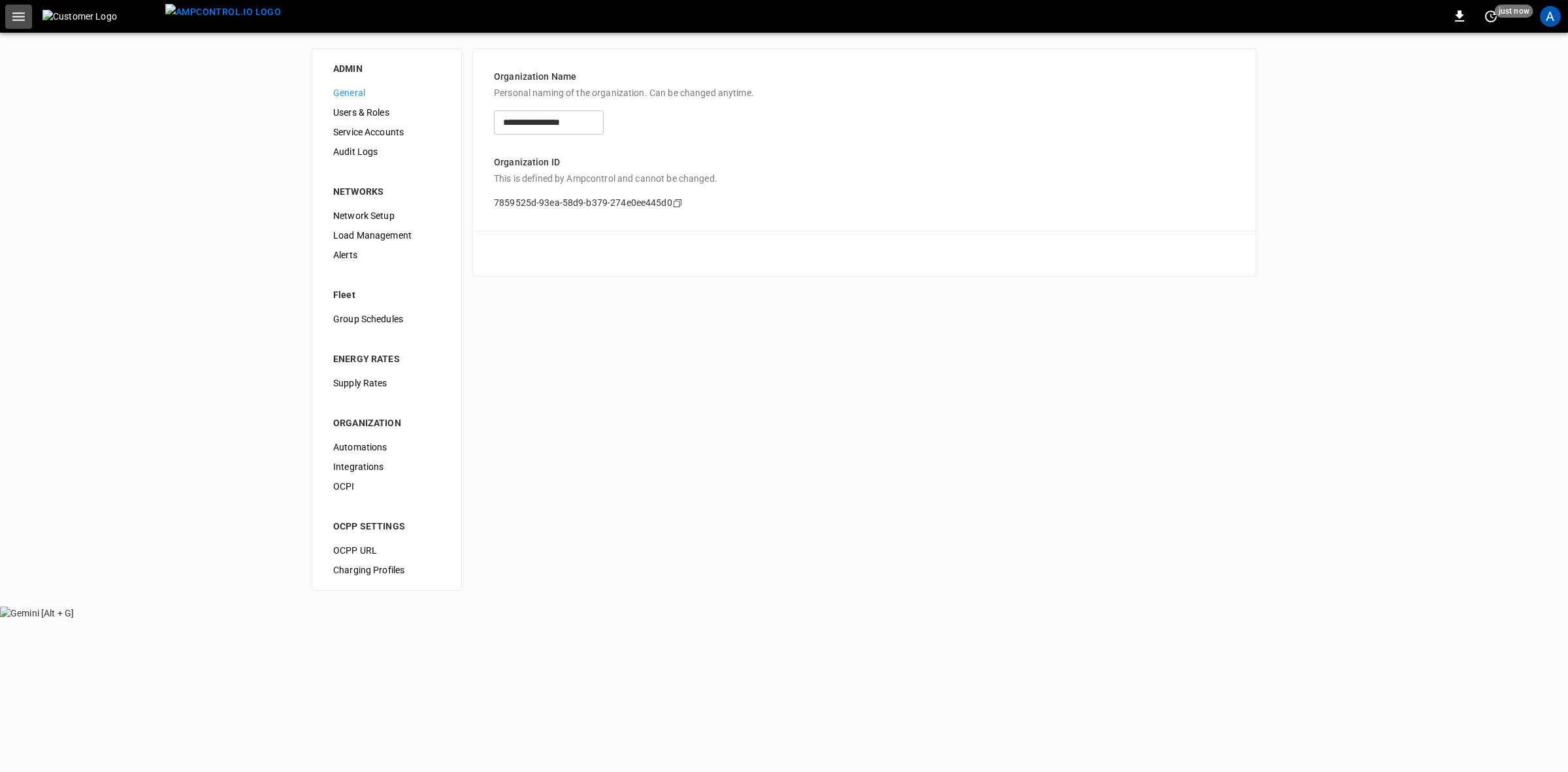
click at [21, 13] on icon "button" at bounding box center [19, 17] width 13 height 9
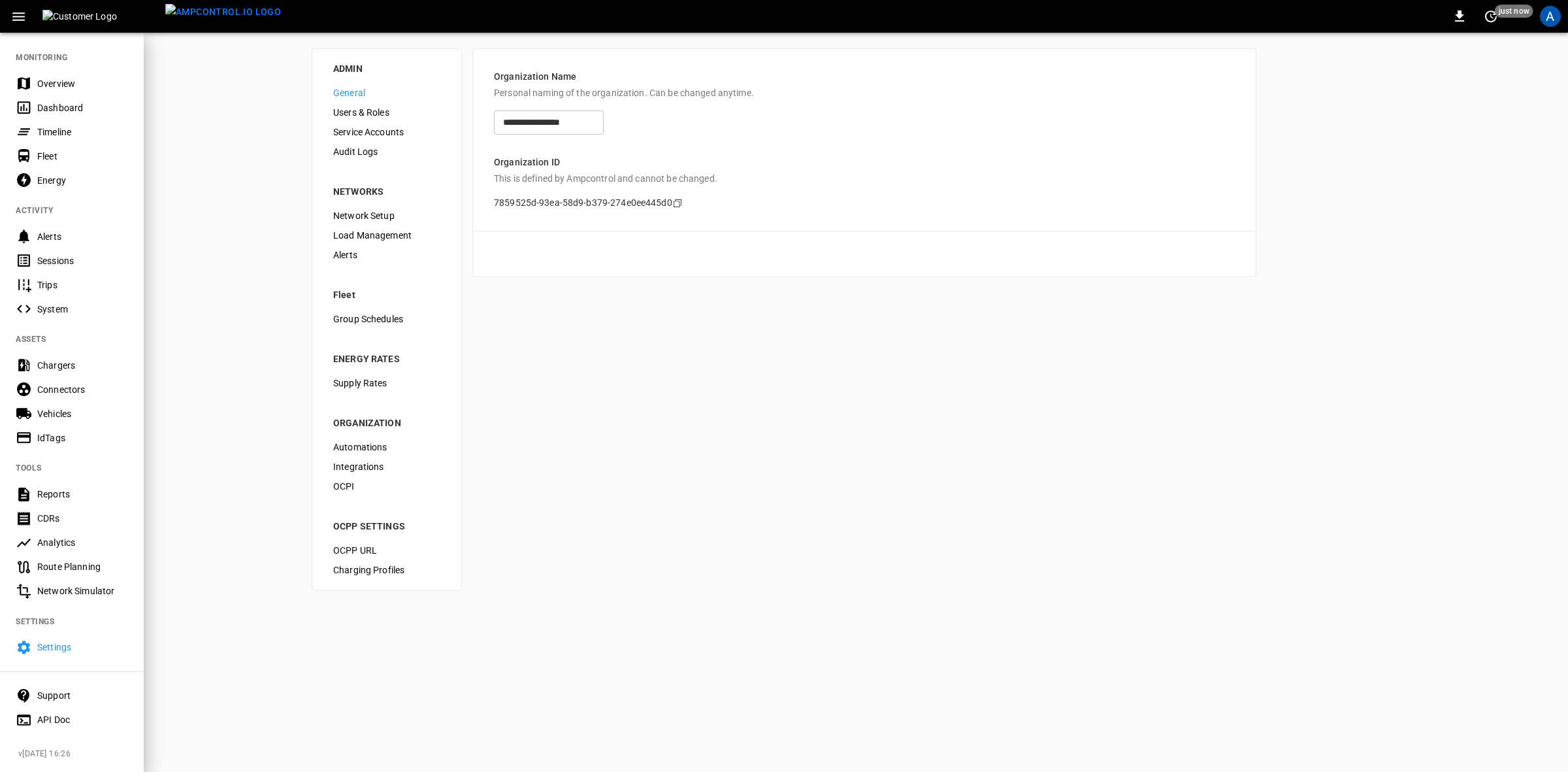
click at [65, 79] on div "Overview" at bounding box center [83, 84] width 91 height 13
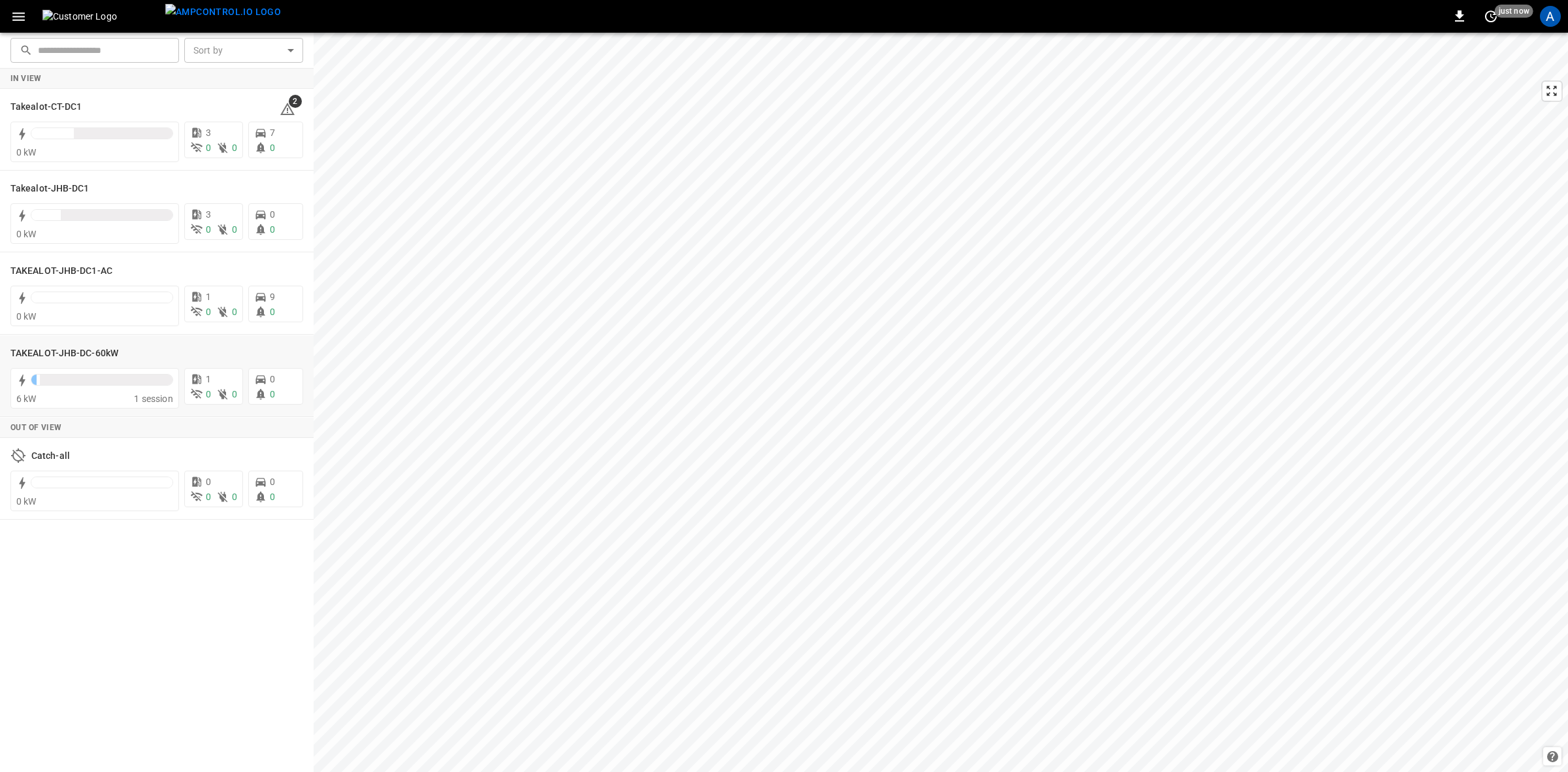
click at [41, 358] on h6 "TAKEALOT-JHB-DC-60kW" at bounding box center [64, 354] width 108 height 14
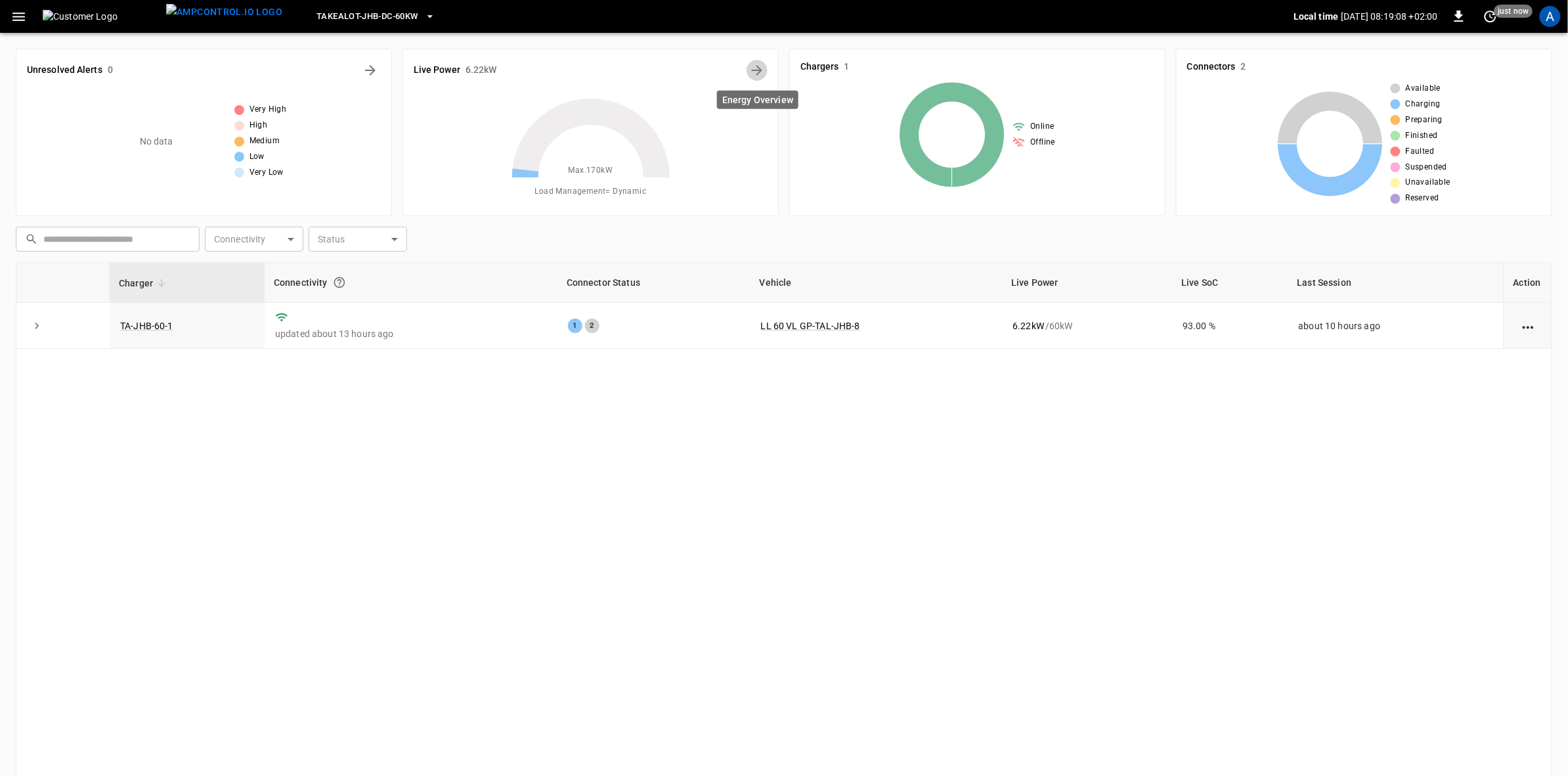
click at [756, 71] on icon "Energy Overview" at bounding box center [757, 70] width 10 height 10
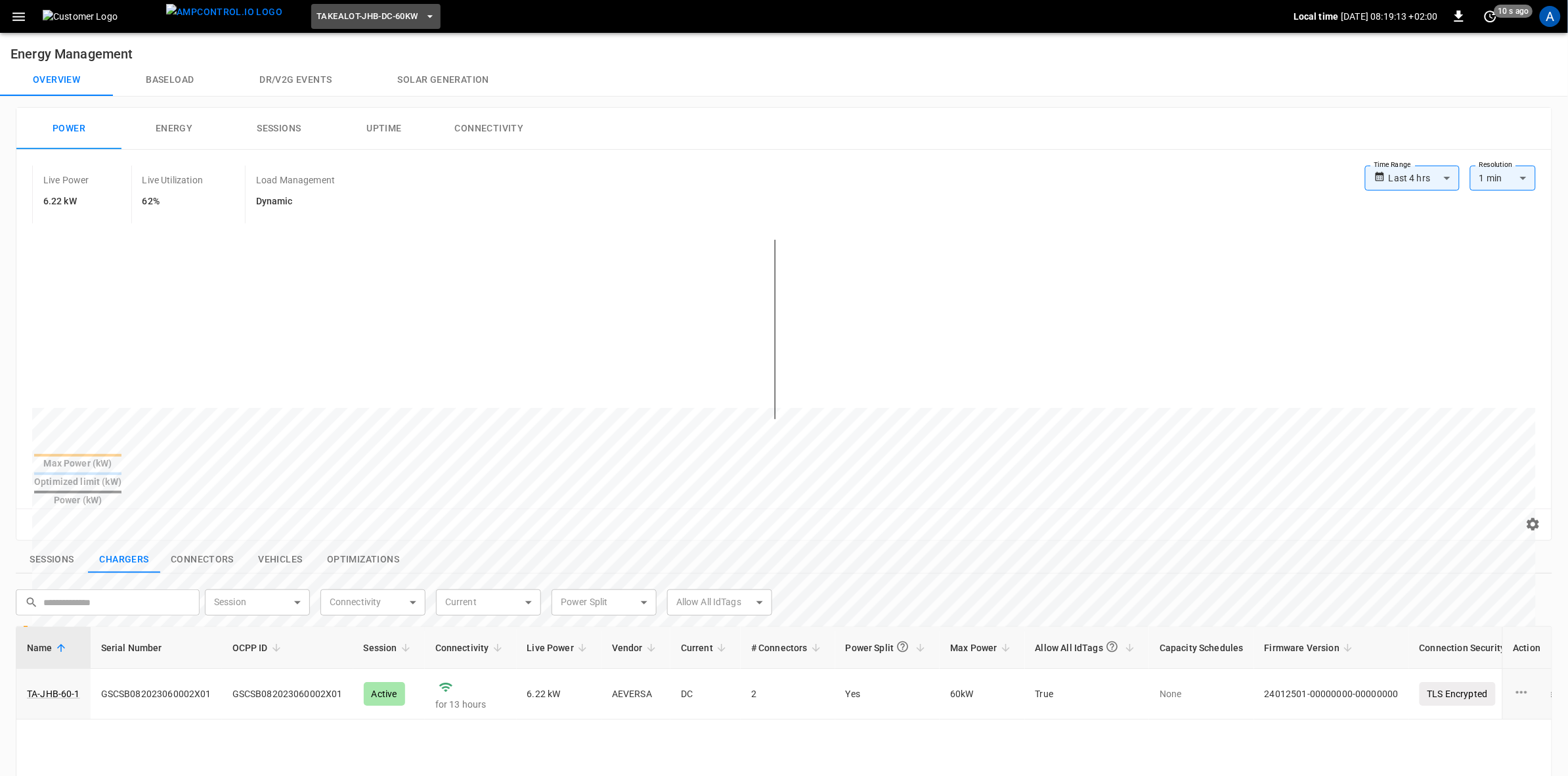
click at [423, 13] on icon "button" at bounding box center [430, 16] width 13 height 13
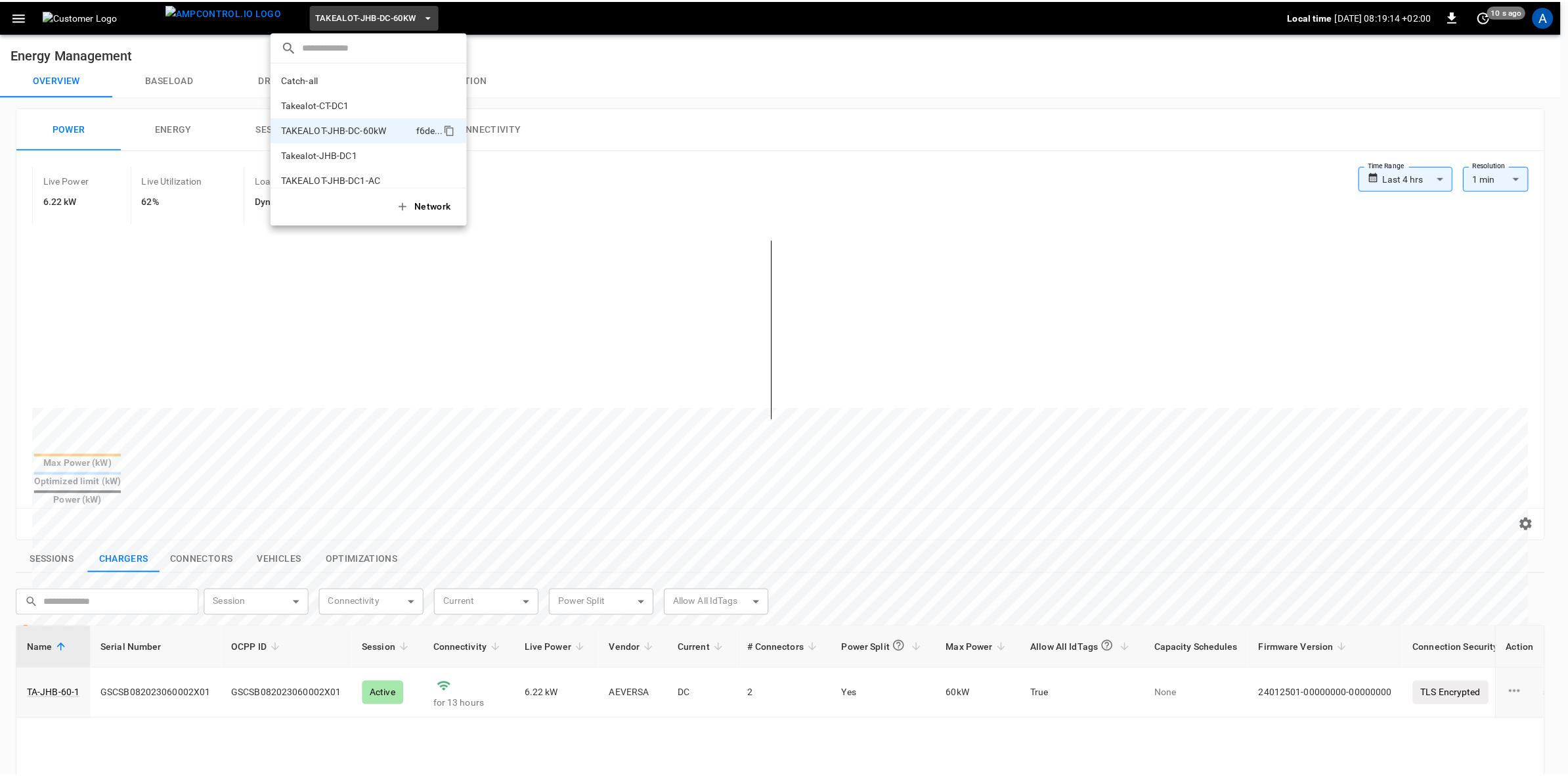
scroll to position [10, 0]
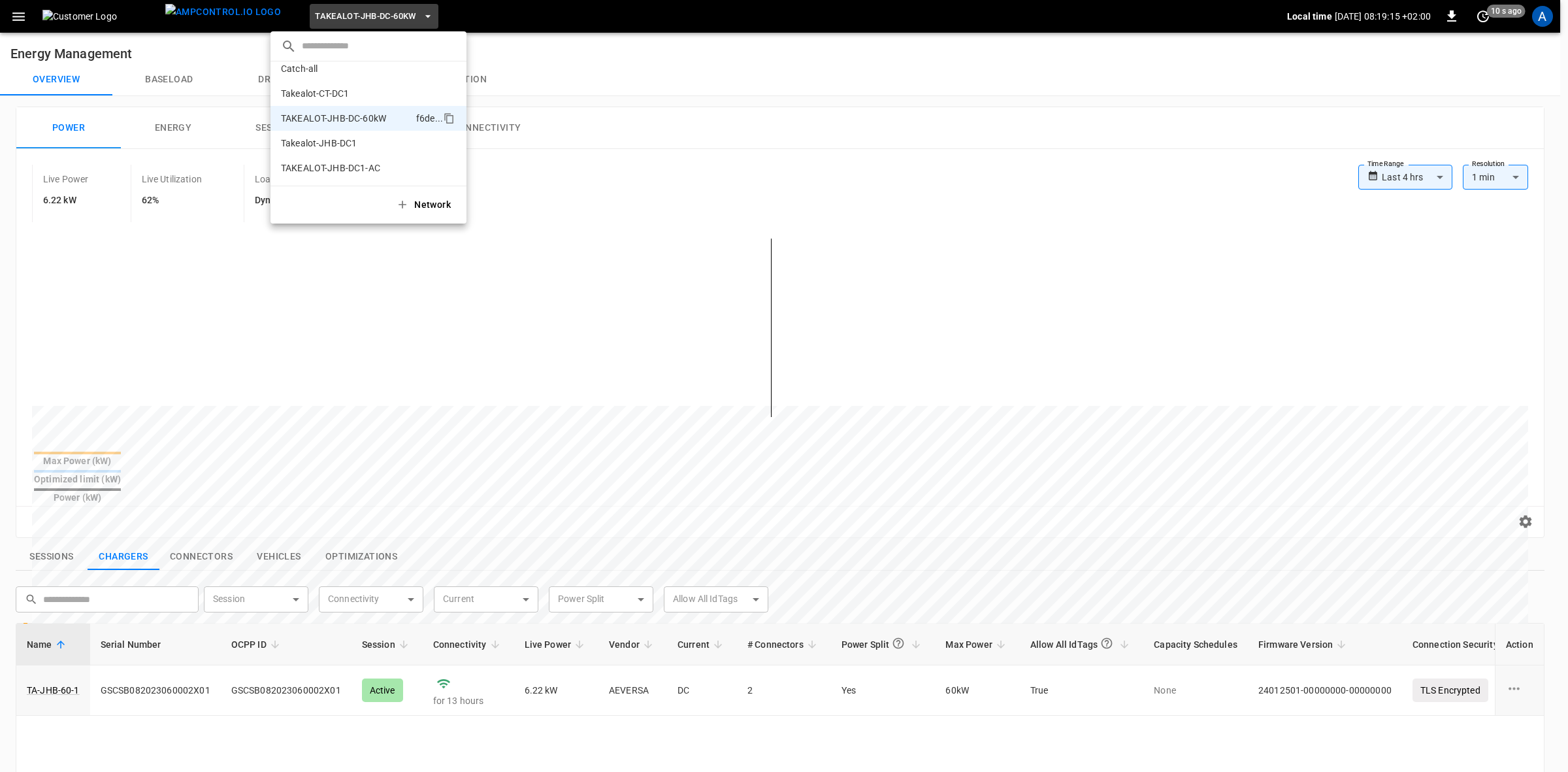
click at [938, 144] on div at bounding box center [784, 386] width 1568 height 772
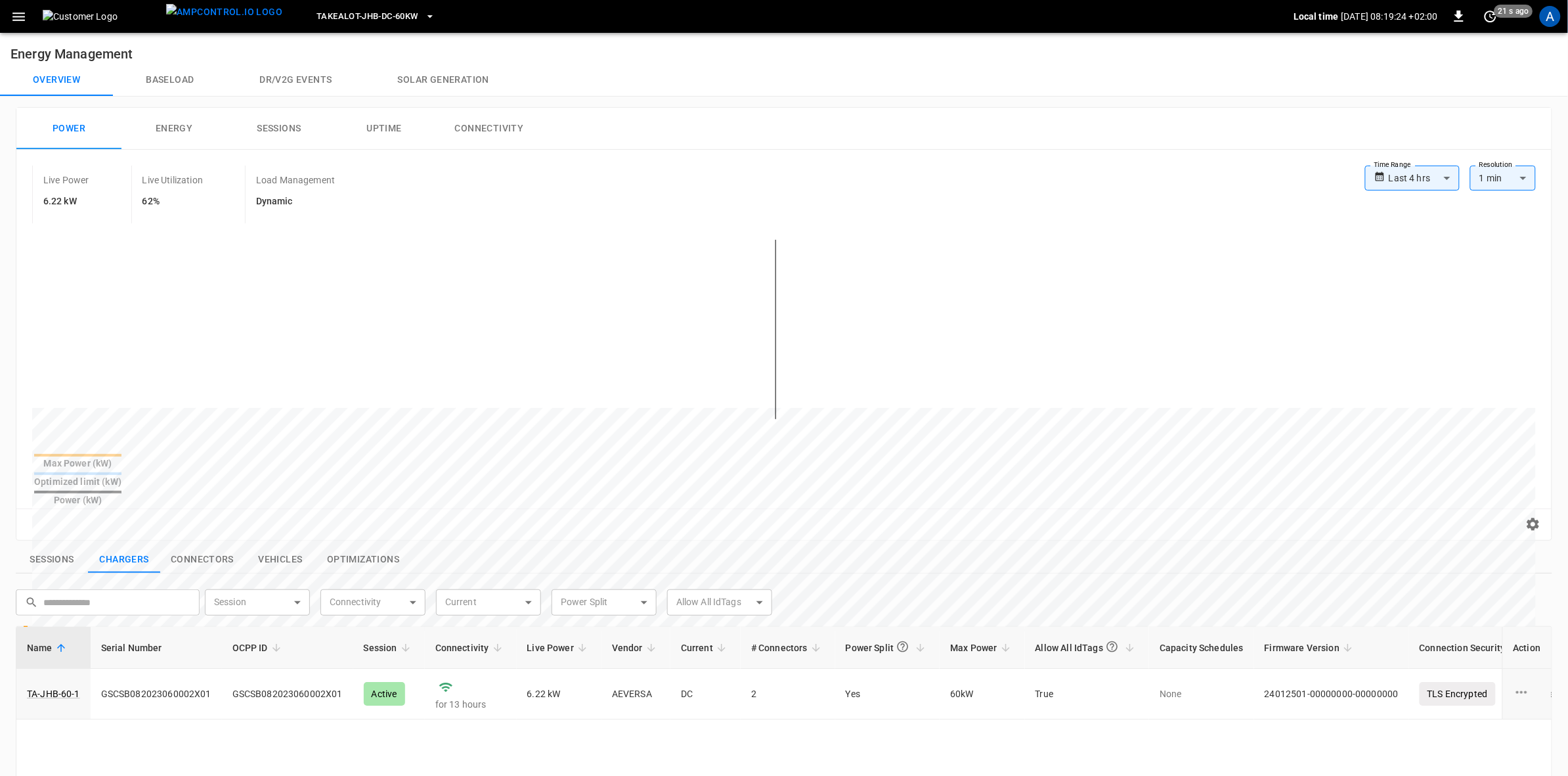
click at [1547, 18] on div "A" at bounding box center [1550, 16] width 21 height 21
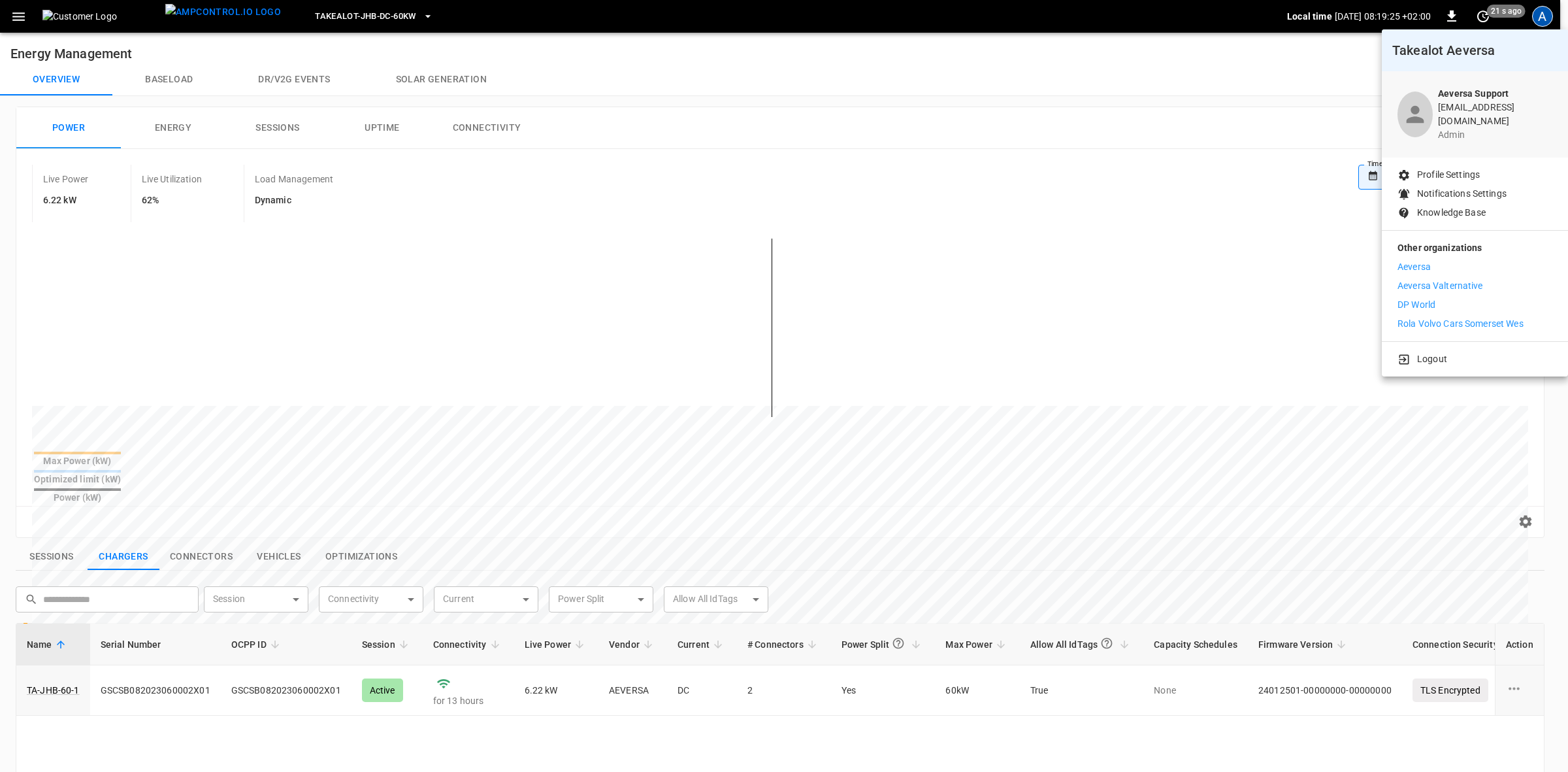
click at [1412, 260] on p "Aeversa" at bounding box center [1415, 267] width 34 height 14
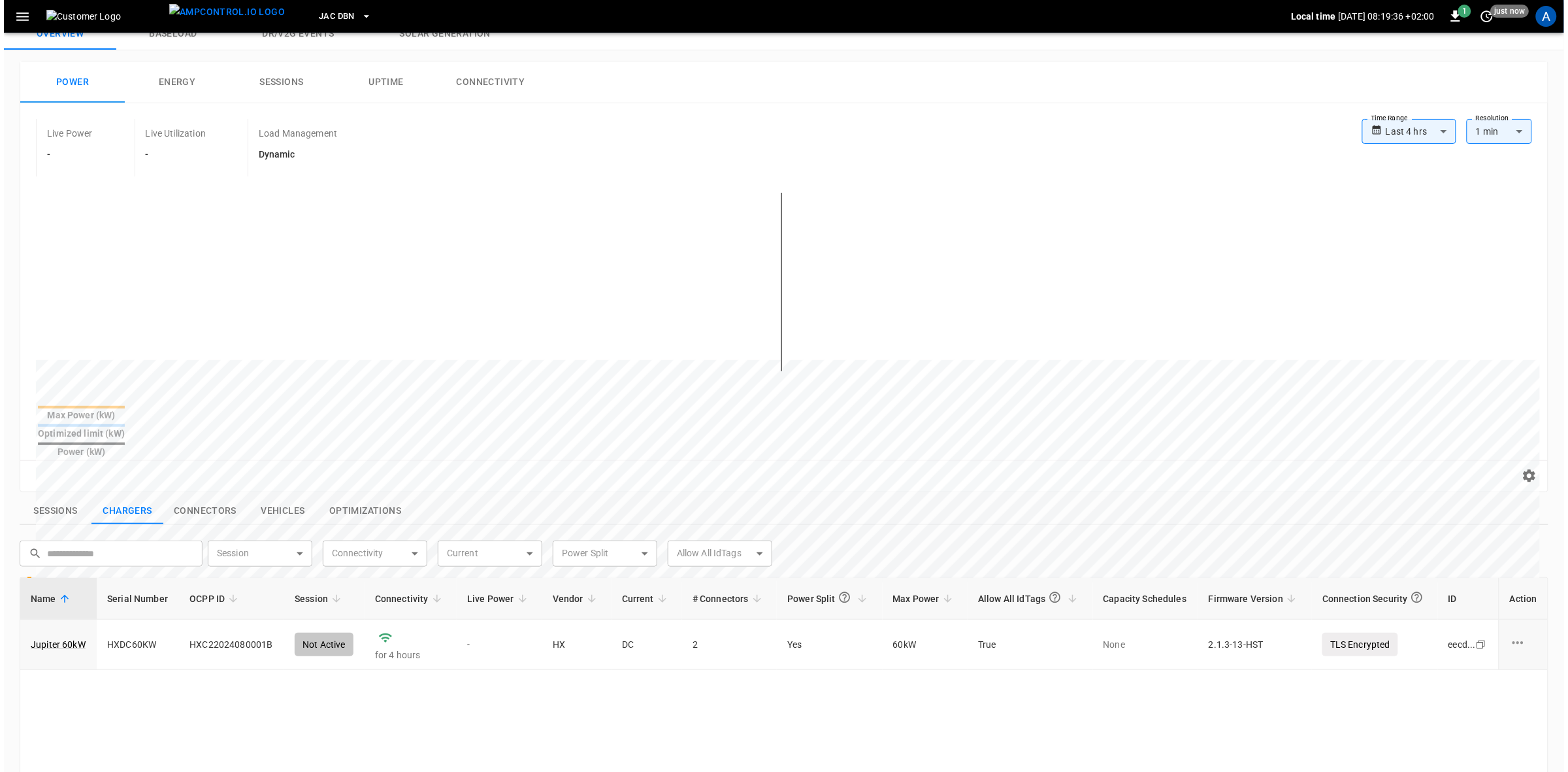
scroll to position [81, 0]
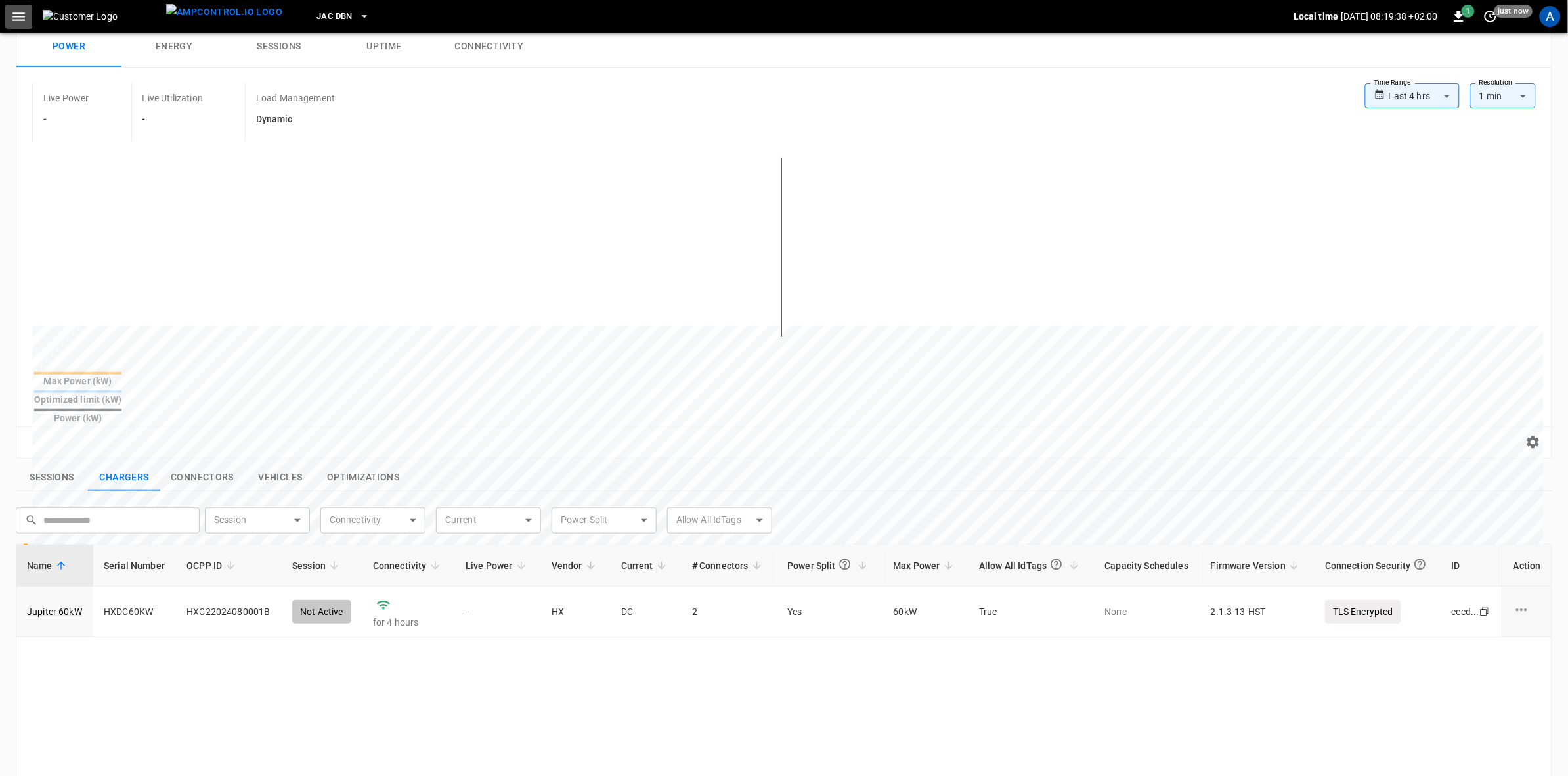
click at [24, 11] on icon "button" at bounding box center [18, 17] width 16 height 16
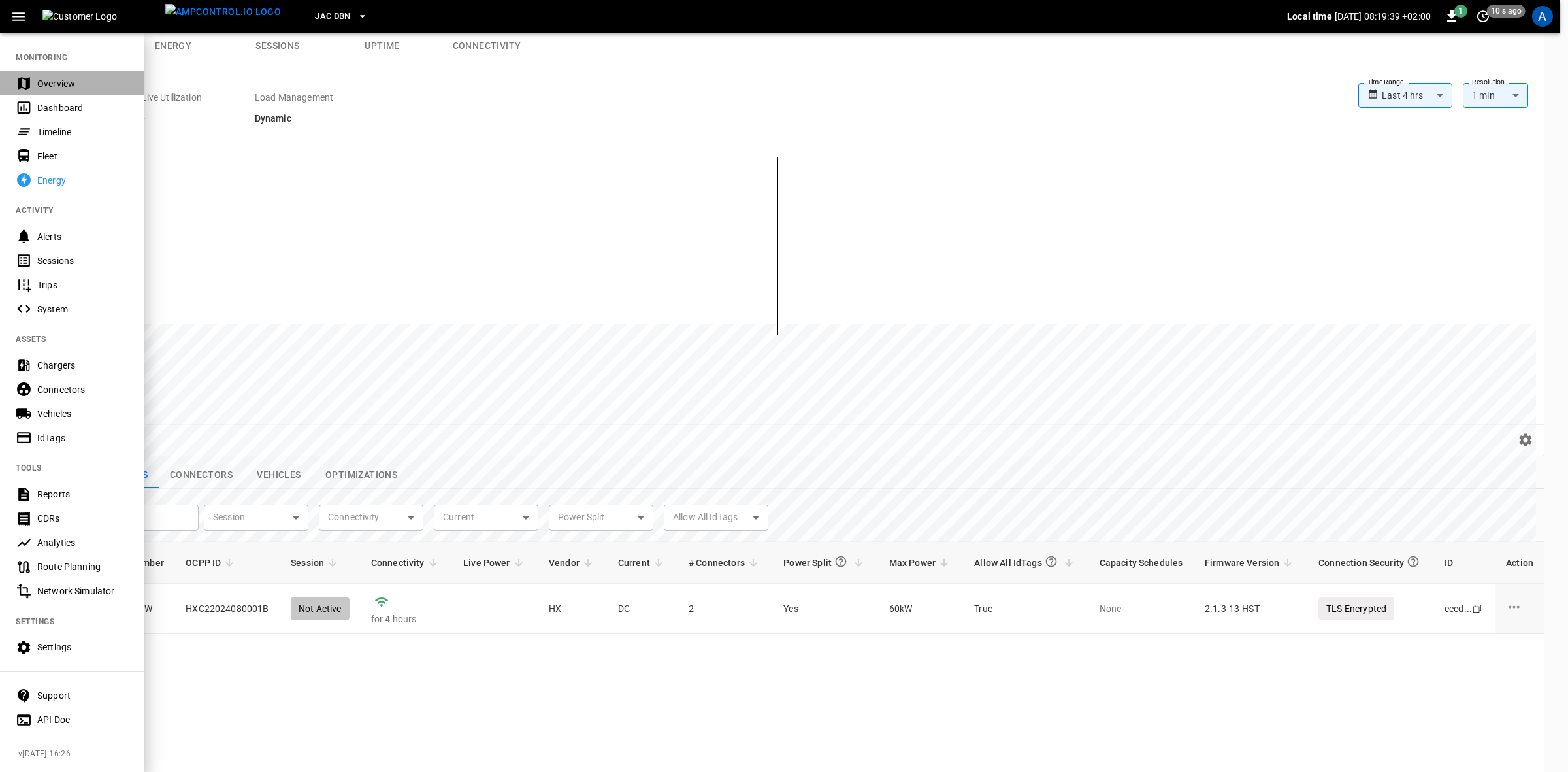
click at [56, 84] on div "Overview" at bounding box center [83, 84] width 91 height 13
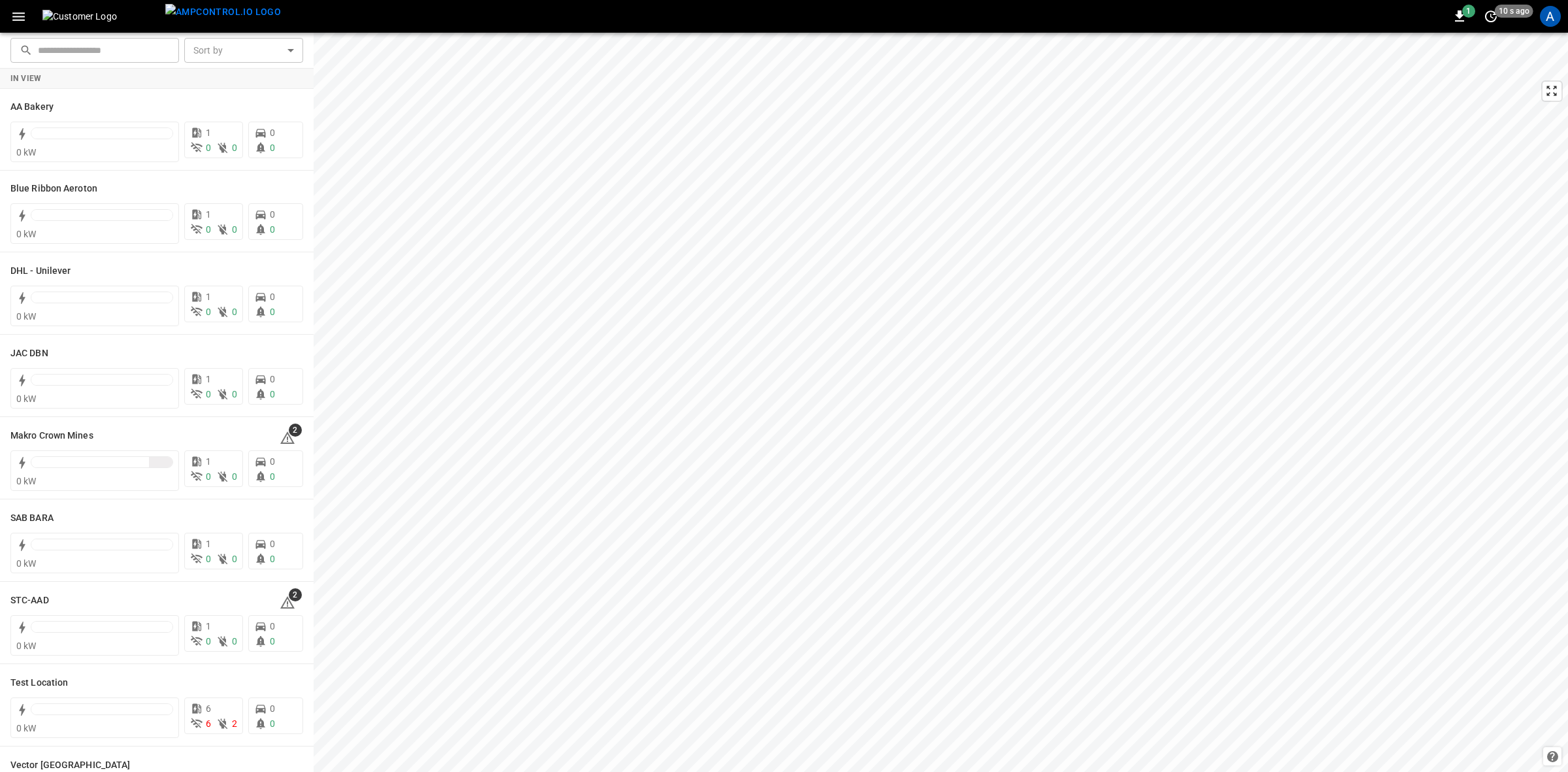
click at [1544, 25] on div "A" at bounding box center [1550, 16] width 21 height 21
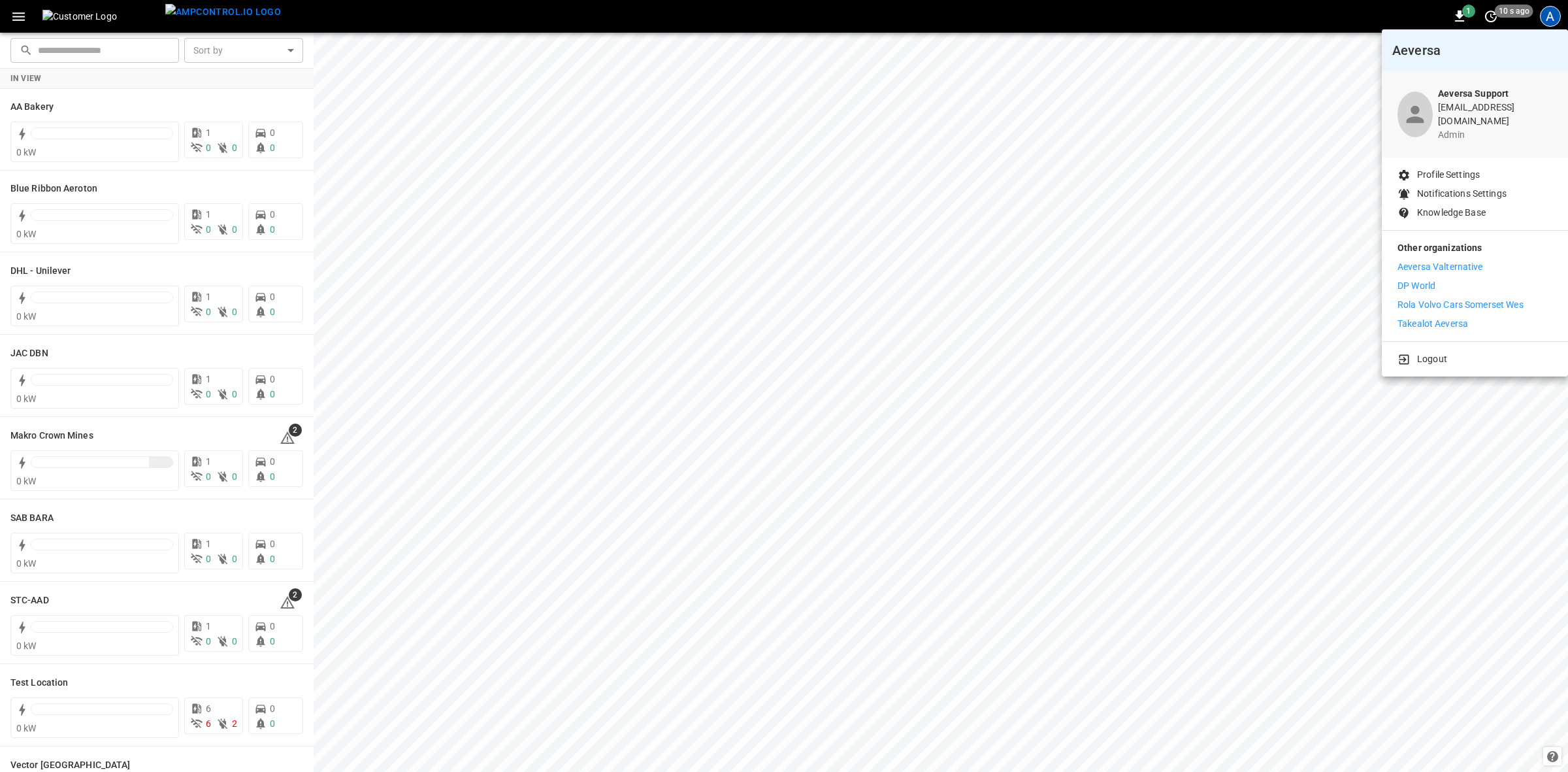
click at [1412, 250] on p "Other organizations" at bounding box center [1475, 251] width 155 height 19
click at [1412, 260] on p "Aeversa Valternative" at bounding box center [1440, 267] width 85 height 14
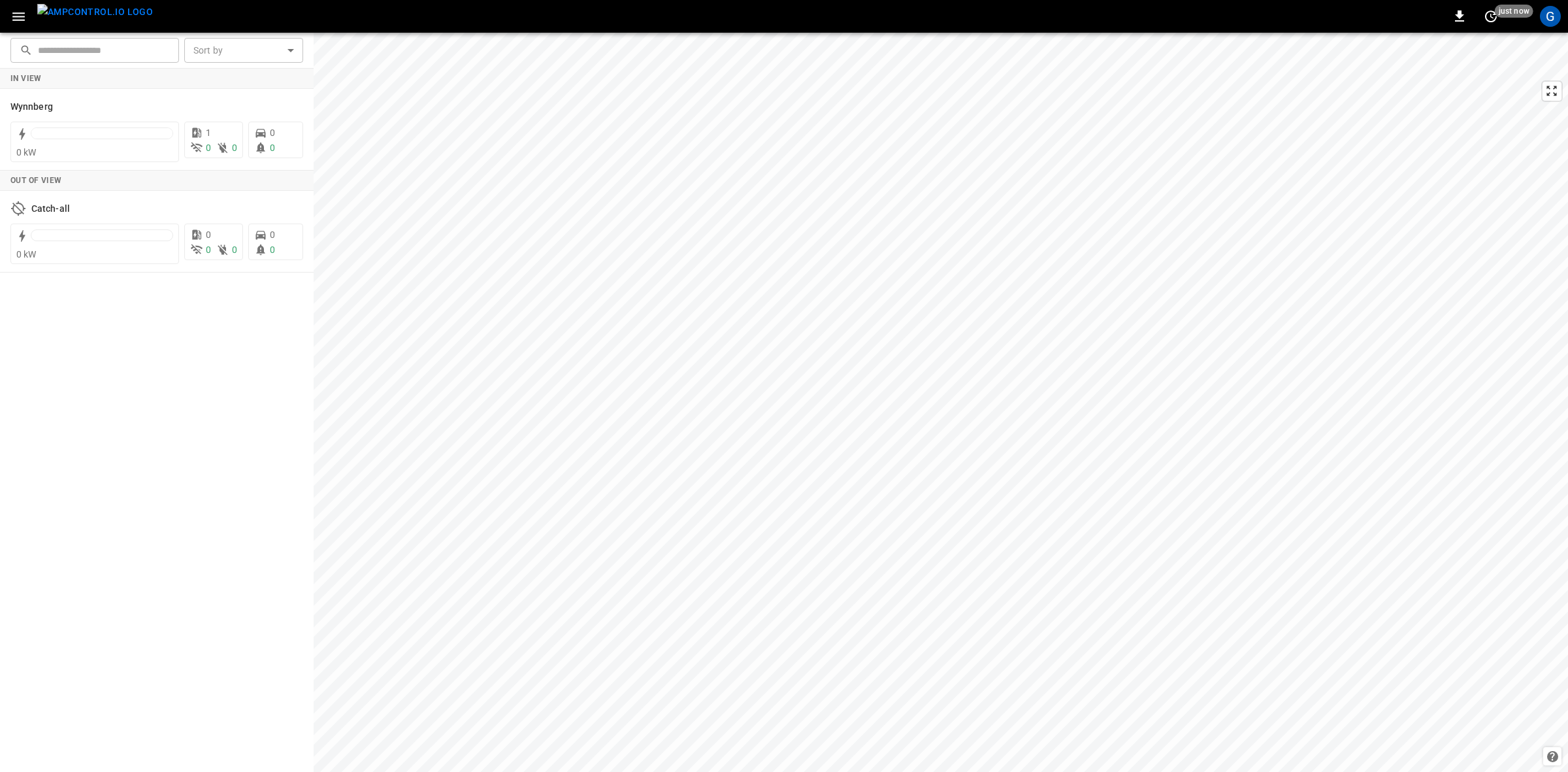
click at [1546, 13] on div "G" at bounding box center [1550, 16] width 21 height 21
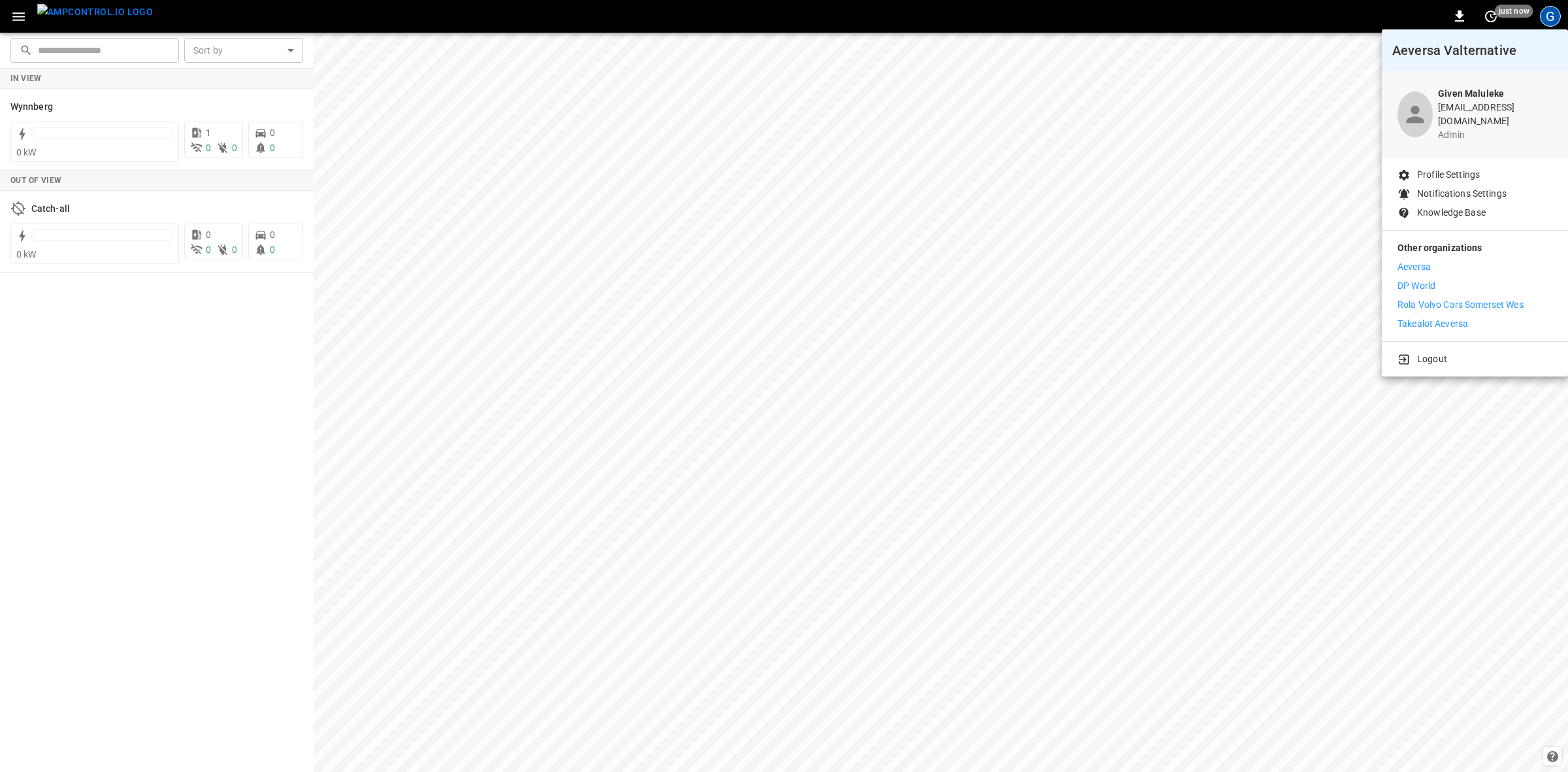
click at [1412, 279] on p "DP World" at bounding box center [1416, 286] width 38 height 14
